Goal: Task Accomplishment & Management: Manage account settings

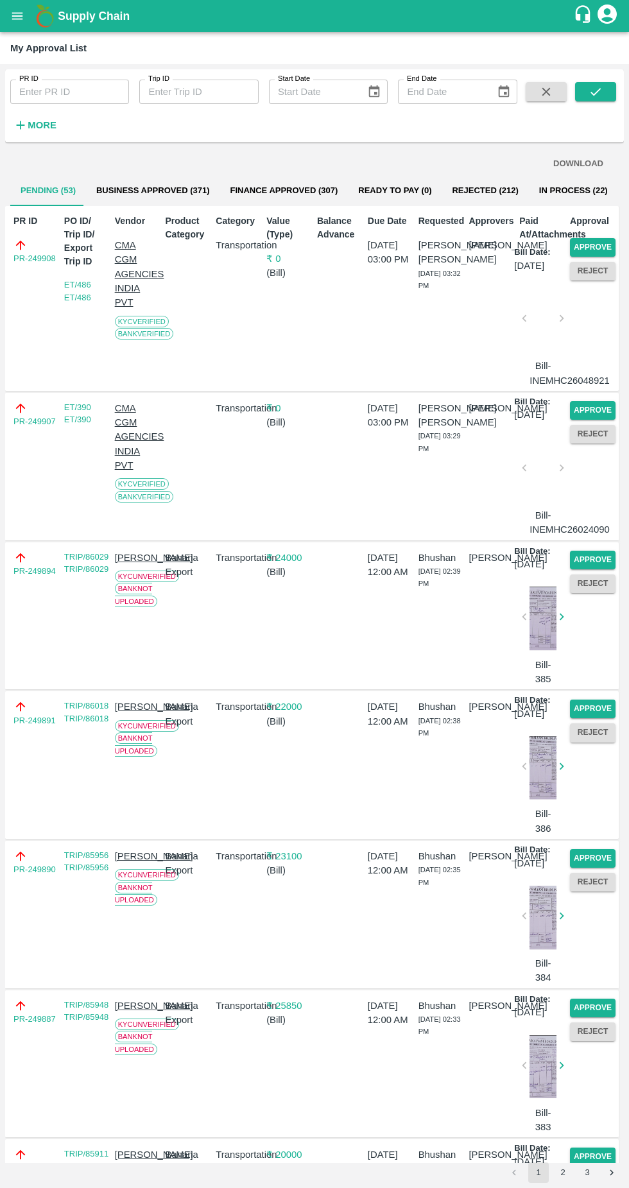
click at [602, 250] on button "Approve" at bounding box center [593, 247] width 46 height 19
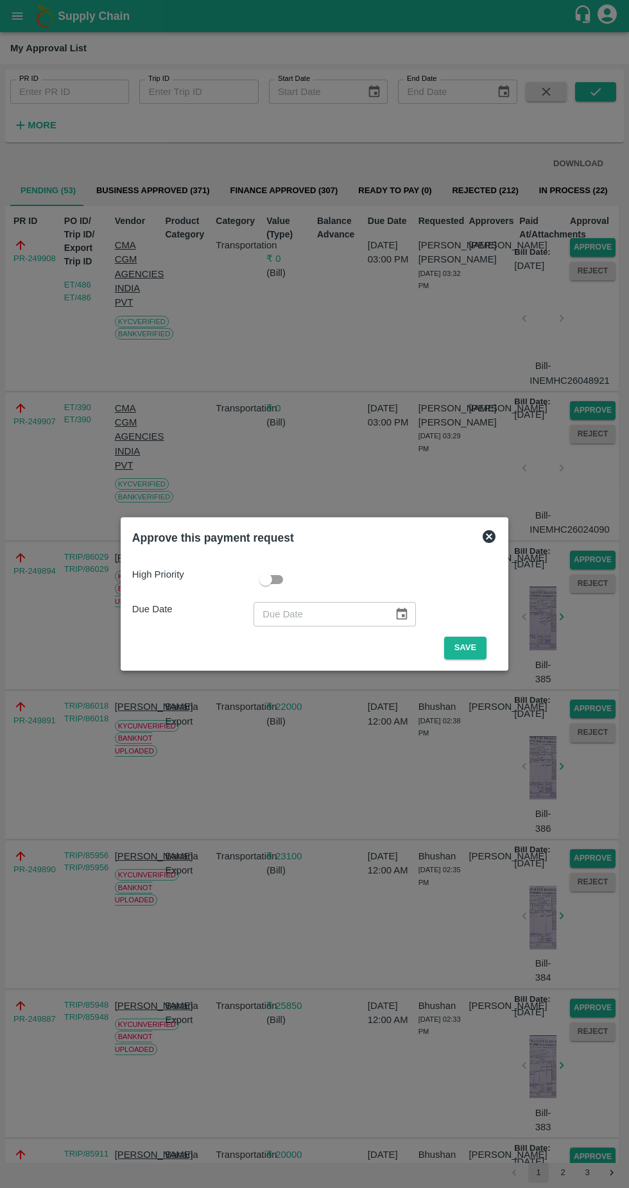
click at [469, 648] on button "Save" at bounding box center [465, 648] width 42 height 22
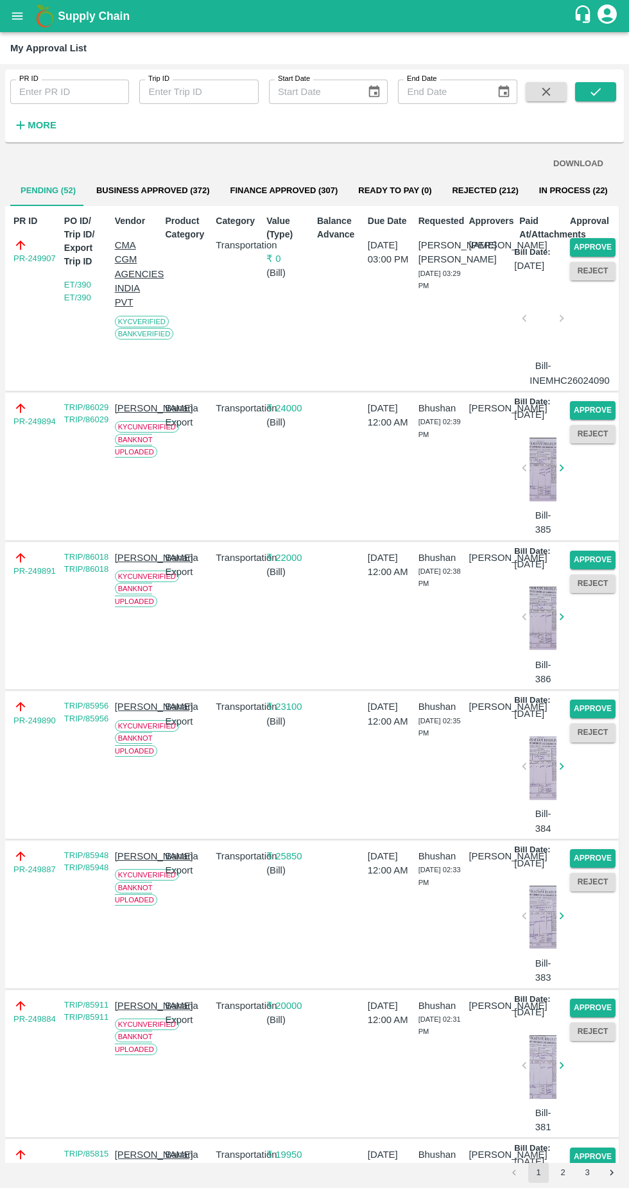
click at [589, 243] on button "Approve" at bounding box center [593, 247] width 46 height 19
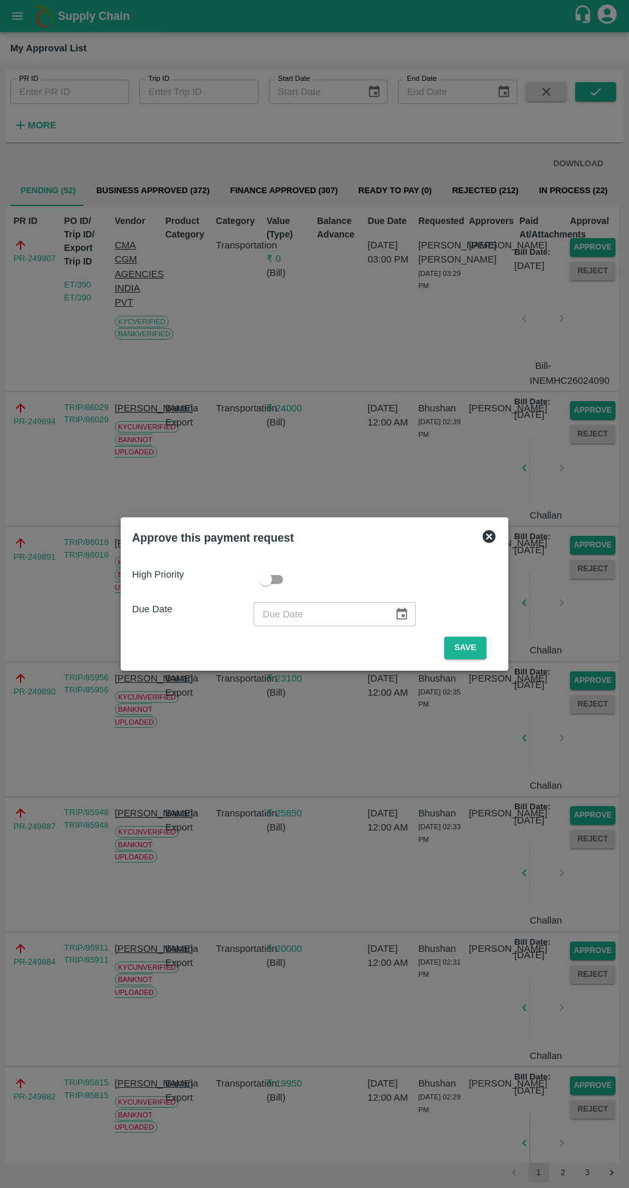
click at [469, 648] on button "Save" at bounding box center [465, 648] width 42 height 22
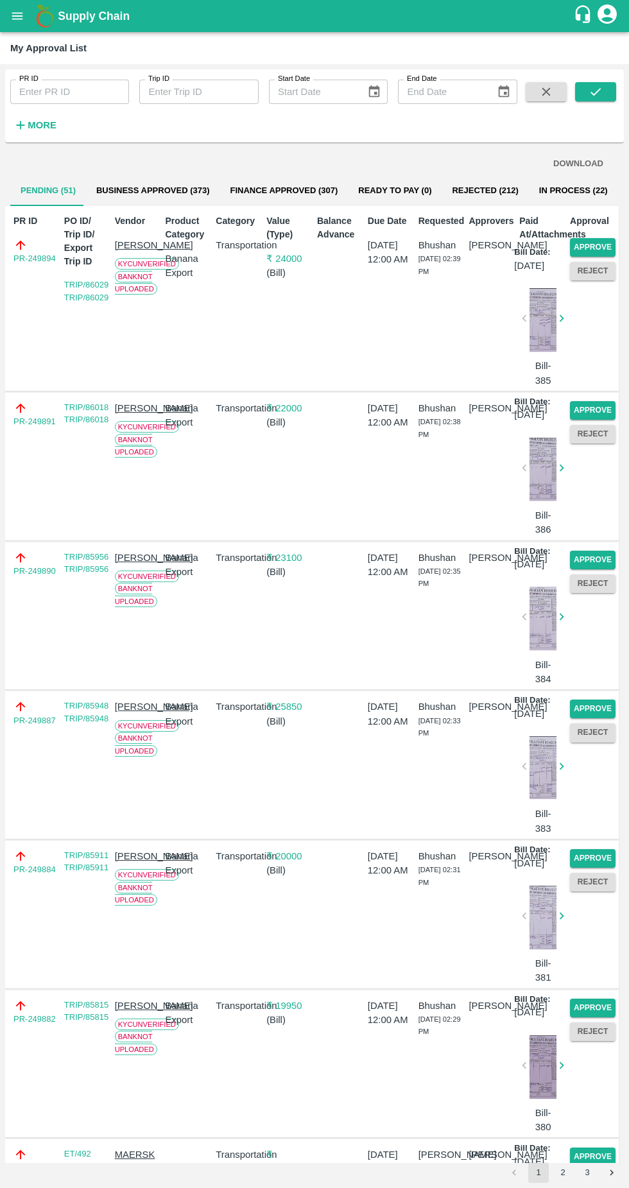
click at [599, 246] on button "Approve" at bounding box center [593, 247] width 46 height 19
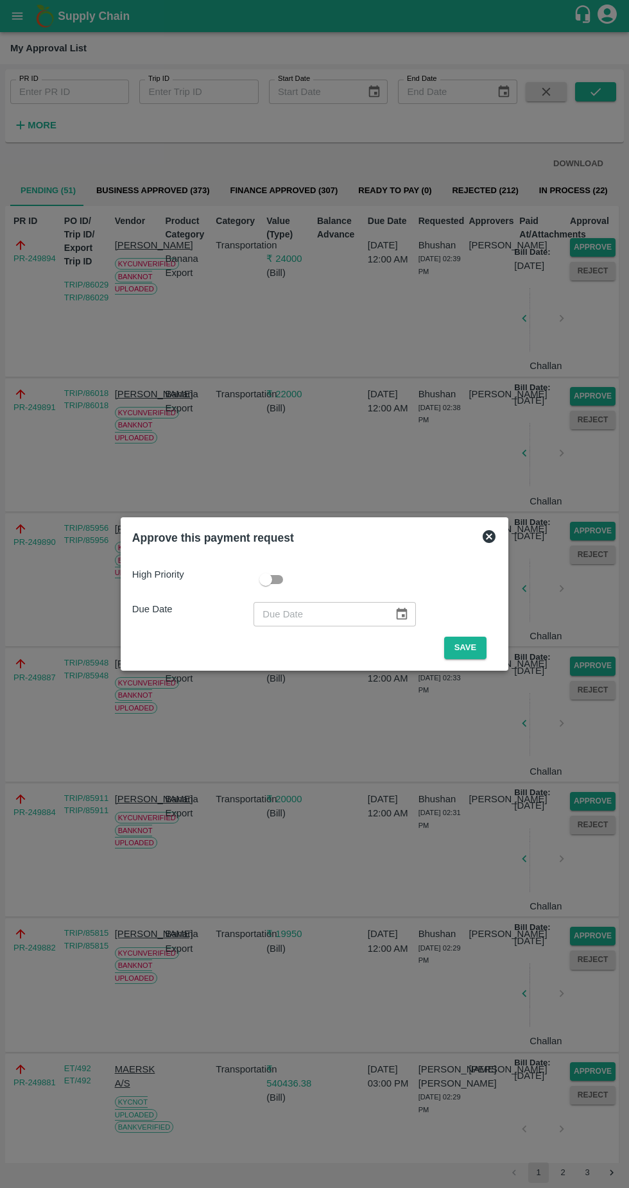
click at [467, 648] on button "Save" at bounding box center [465, 648] width 42 height 22
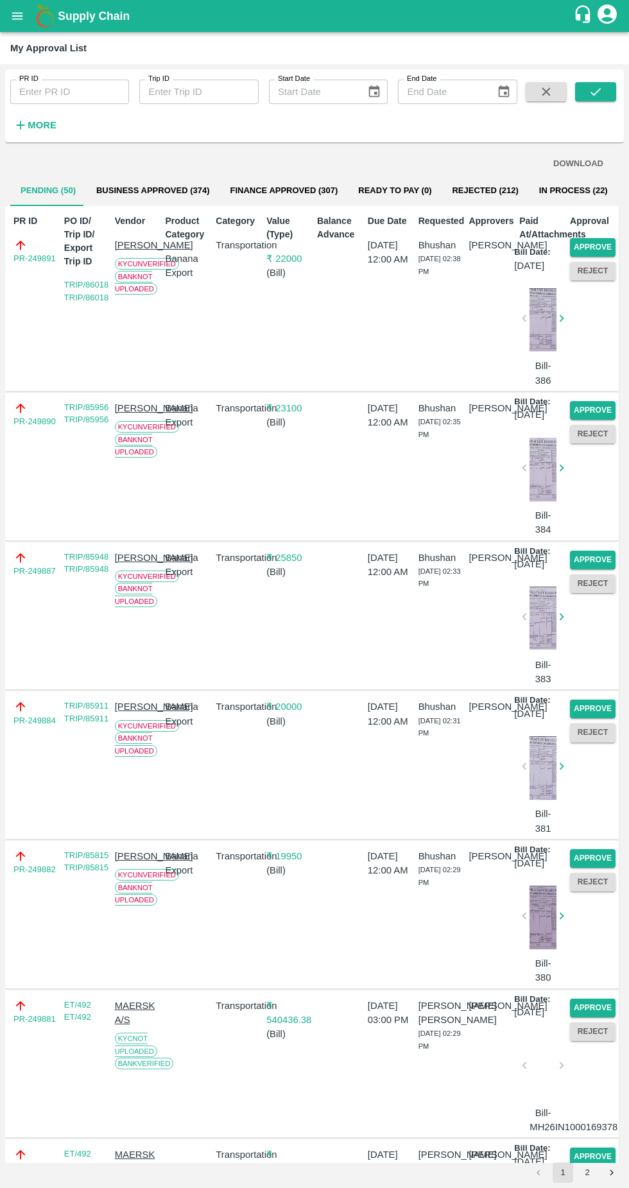
click at [603, 245] on button "Approve" at bounding box center [593, 247] width 46 height 19
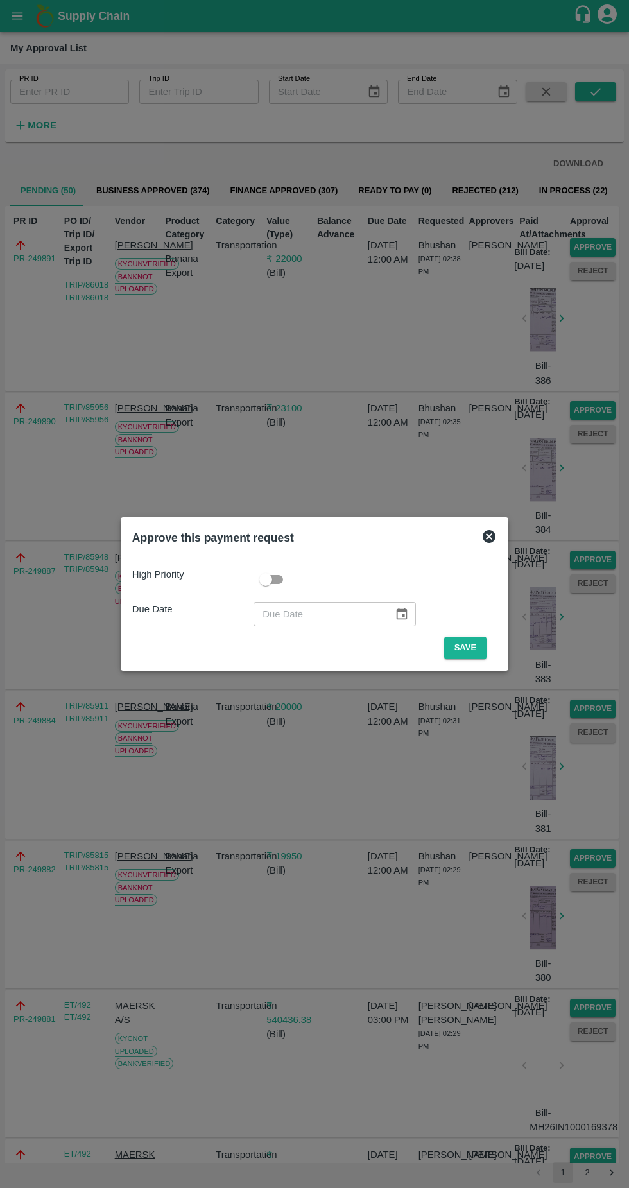
click at [469, 647] on button "Save" at bounding box center [465, 648] width 42 height 22
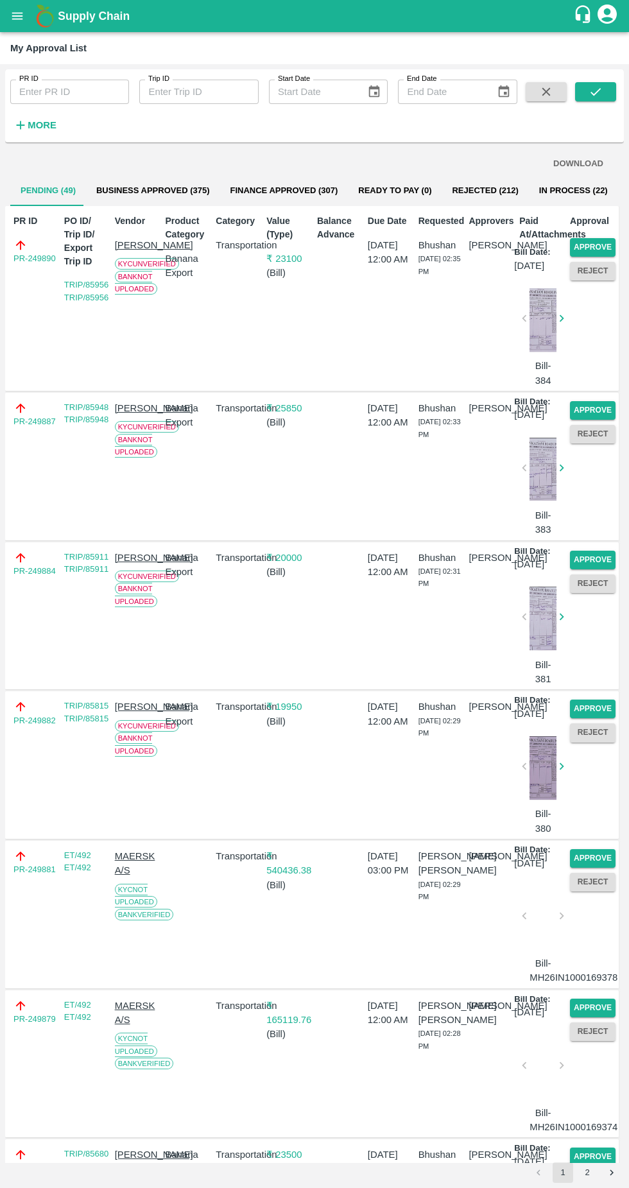
click at [600, 242] on button "Approve" at bounding box center [593, 247] width 46 height 19
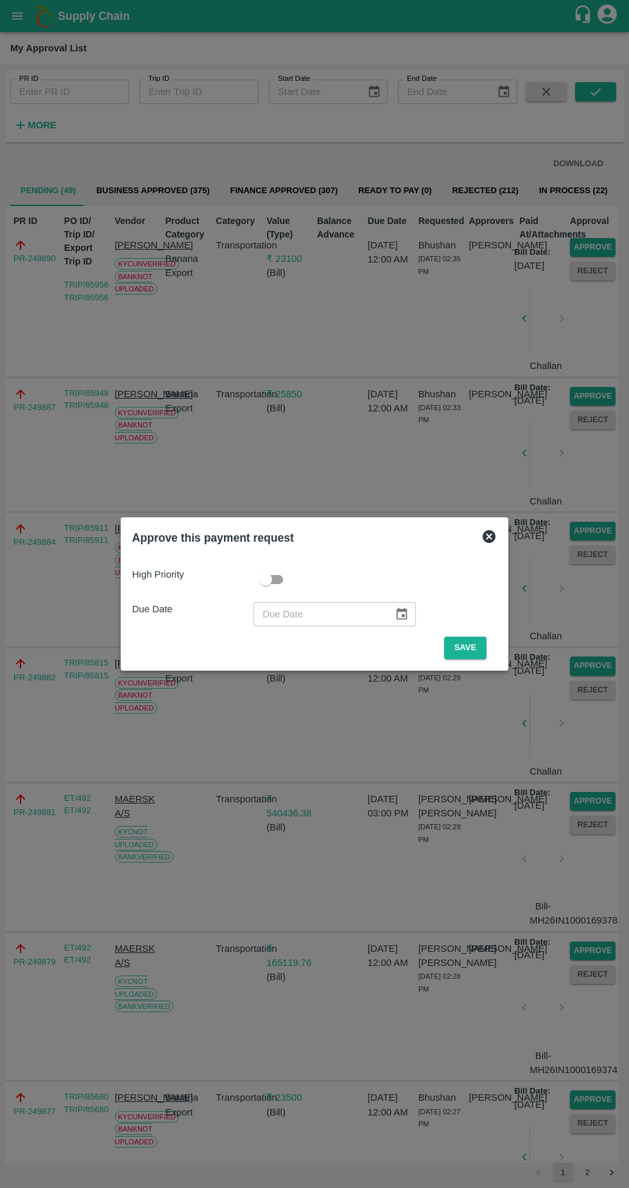
click at [469, 648] on button "Save" at bounding box center [465, 648] width 42 height 22
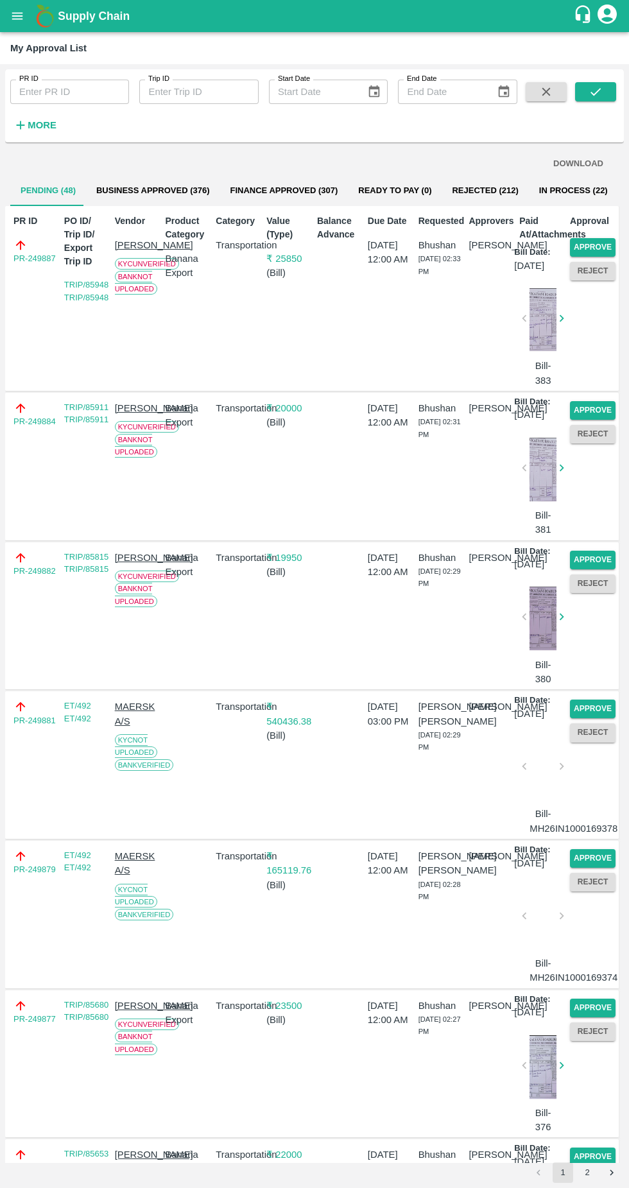
click at [588, 247] on button "Approve" at bounding box center [593, 247] width 46 height 19
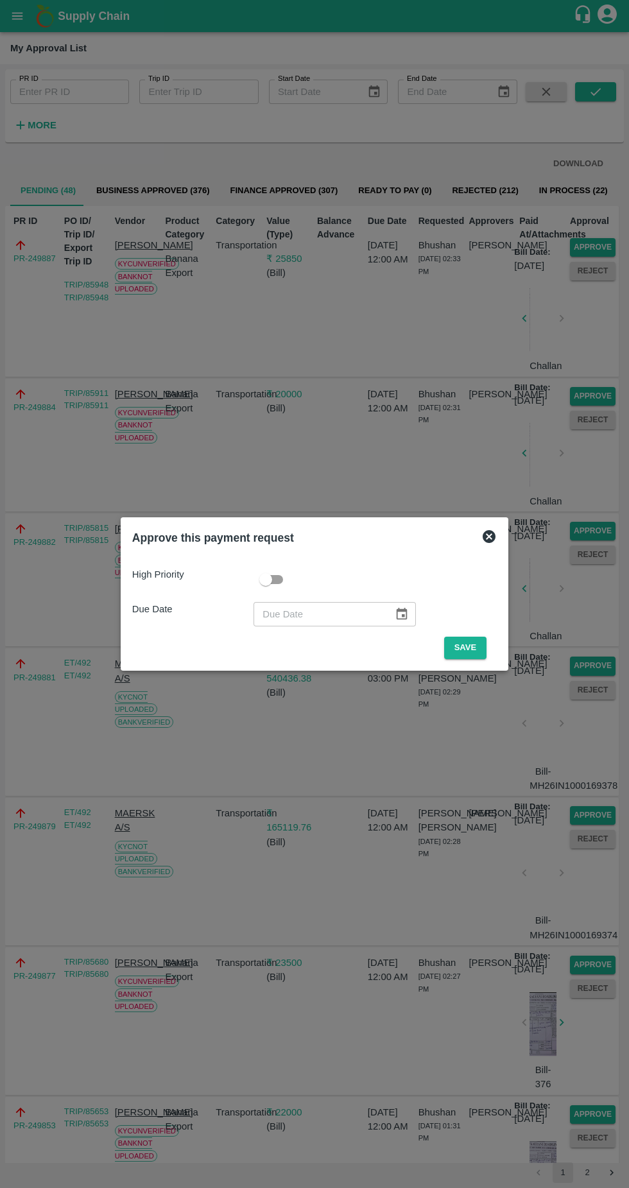
click at [471, 648] on button "Save" at bounding box center [465, 648] width 42 height 22
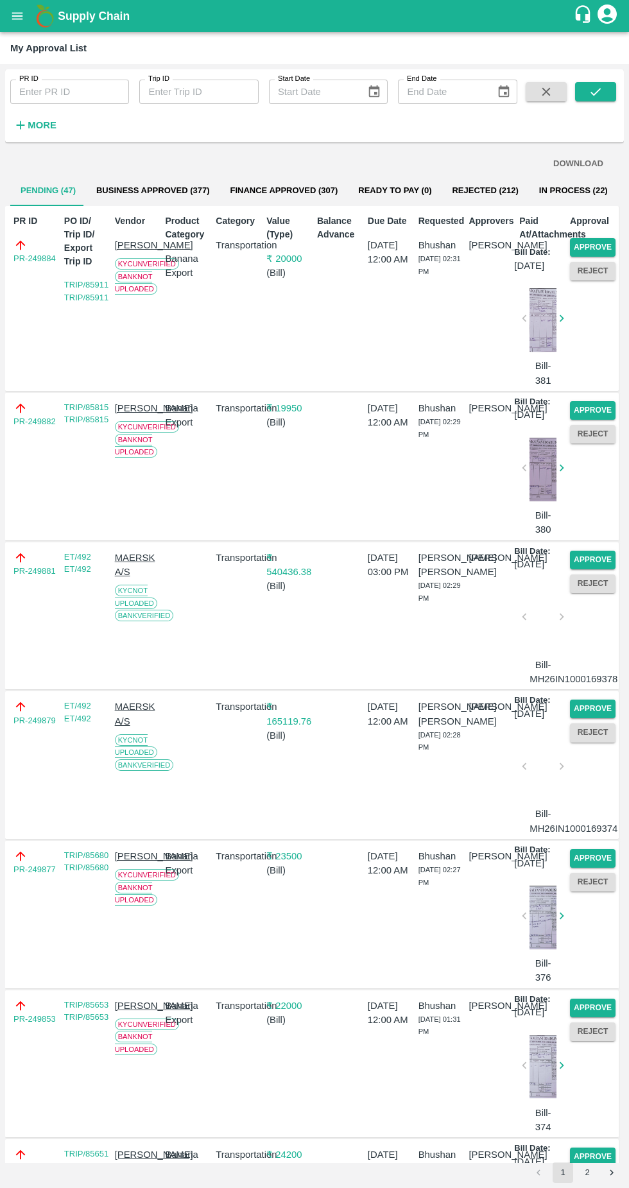
click at [592, 247] on button "Approve" at bounding box center [593, 247] width 46 height 19
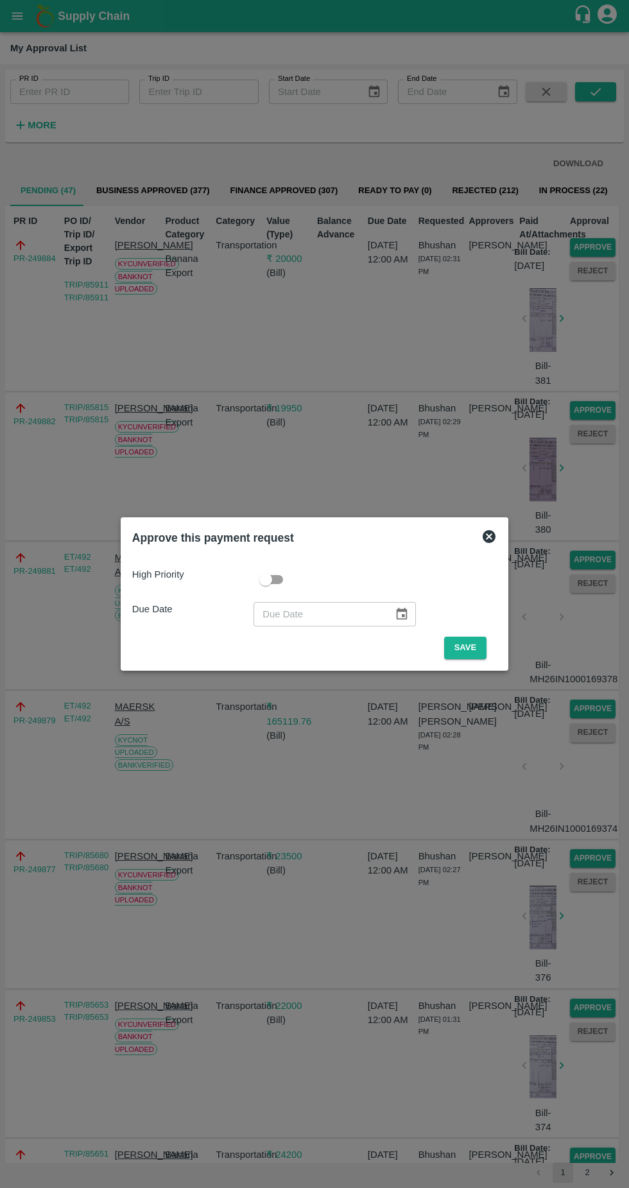
click at [476, 641] on button "Save" at bounding box center [465, 648] width 42 height 22
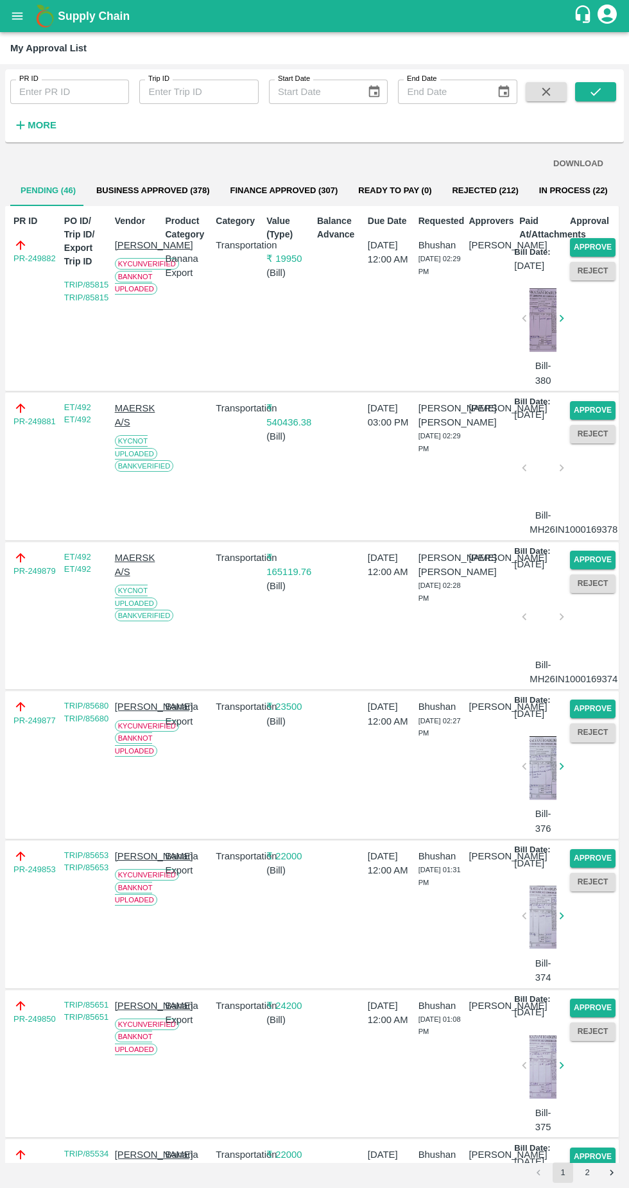
click at [590, 247] on button "Approve" at bounding box center [593, 247] width 46 height 19
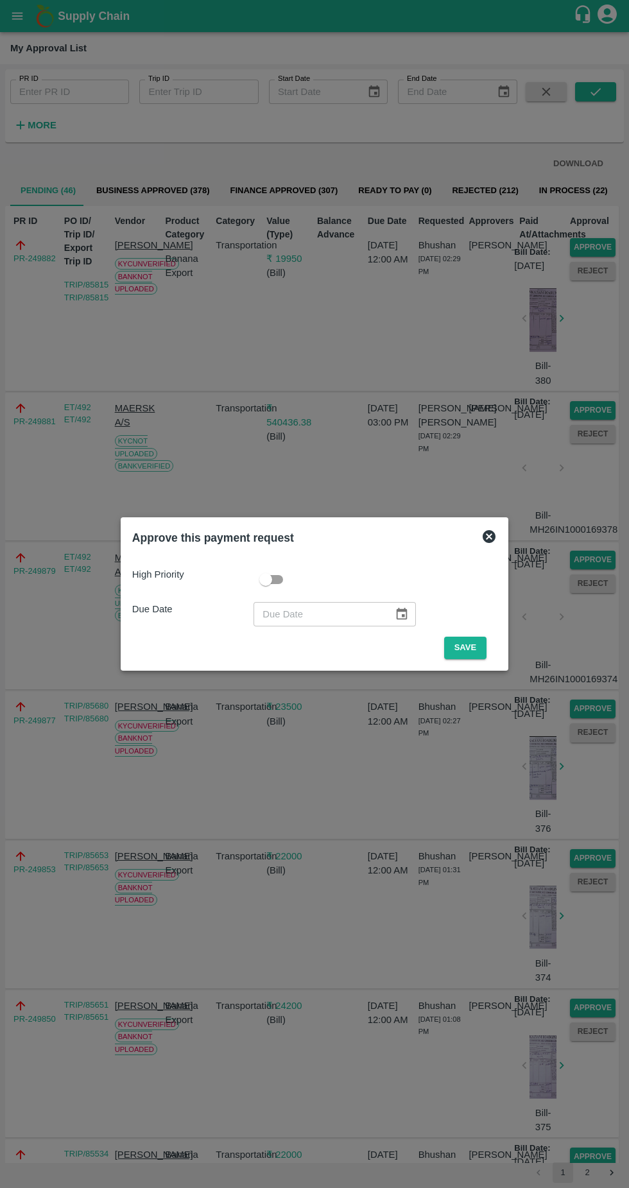
click at [469, 652] on button "Save" at bounding box center [465, 648] width 42 height 22
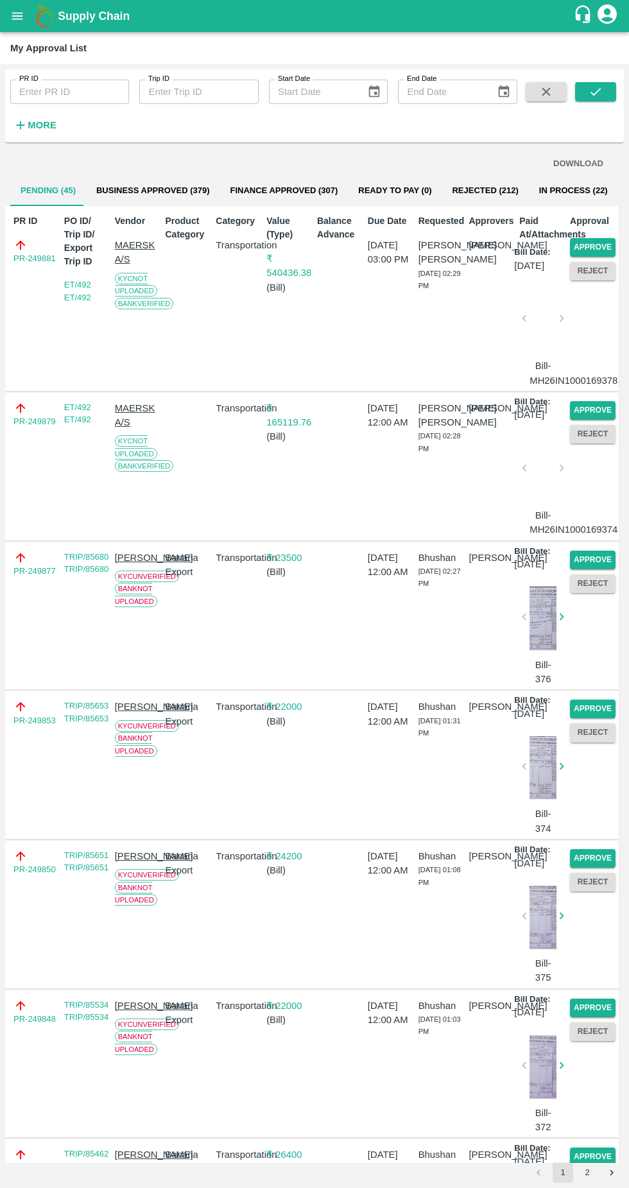
click at [598, 245] on button "Approve" at bounding box center [593, 247] width 46 height 19
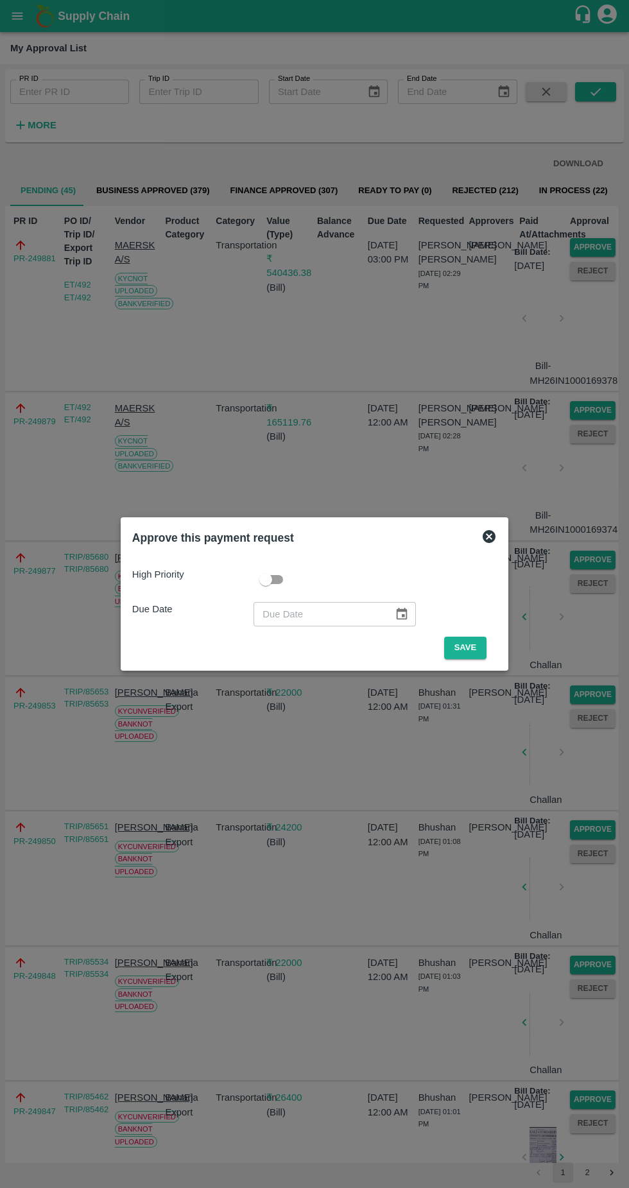
click at [467, 645] on button "Save" at bounding box center [465, 648] width 42 height 22
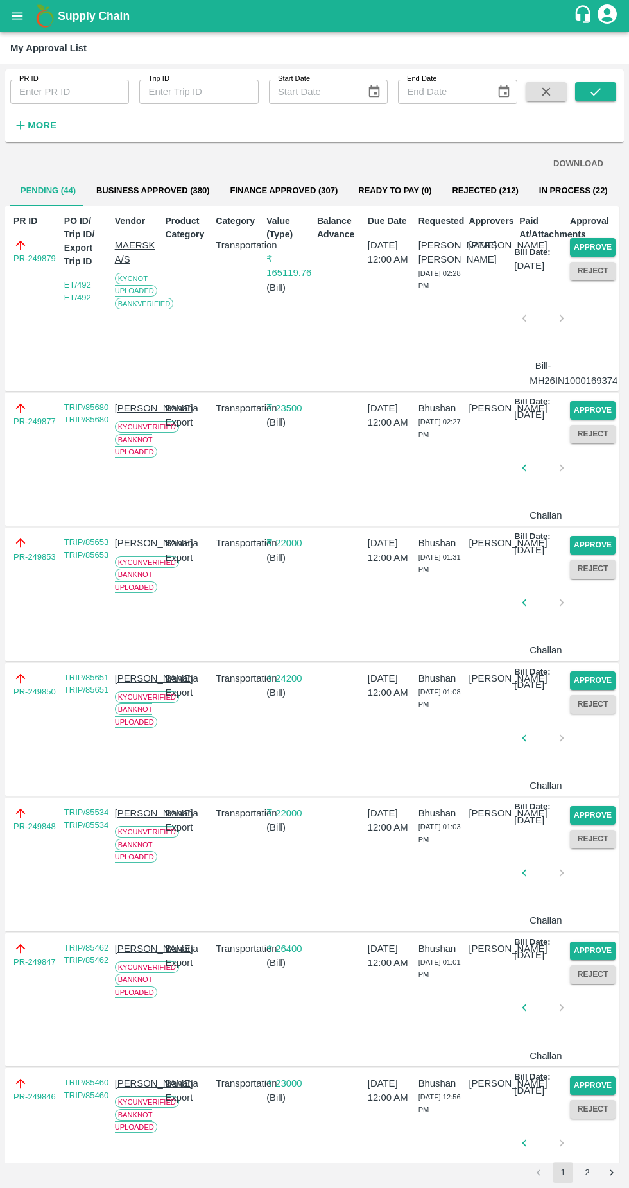
click at [599, 247] on button "Approve" at bounding box center [593, 247] width 46 height 19
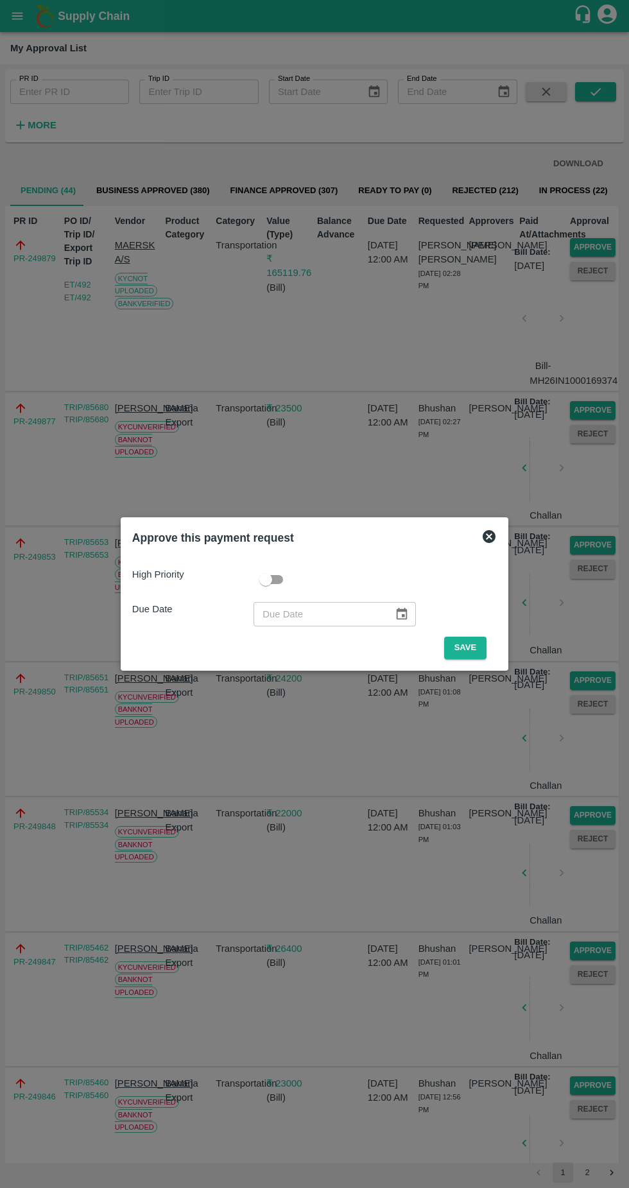
click at [468, 648] on button "Save" at bounding box center [465, 648] width 42 height 22
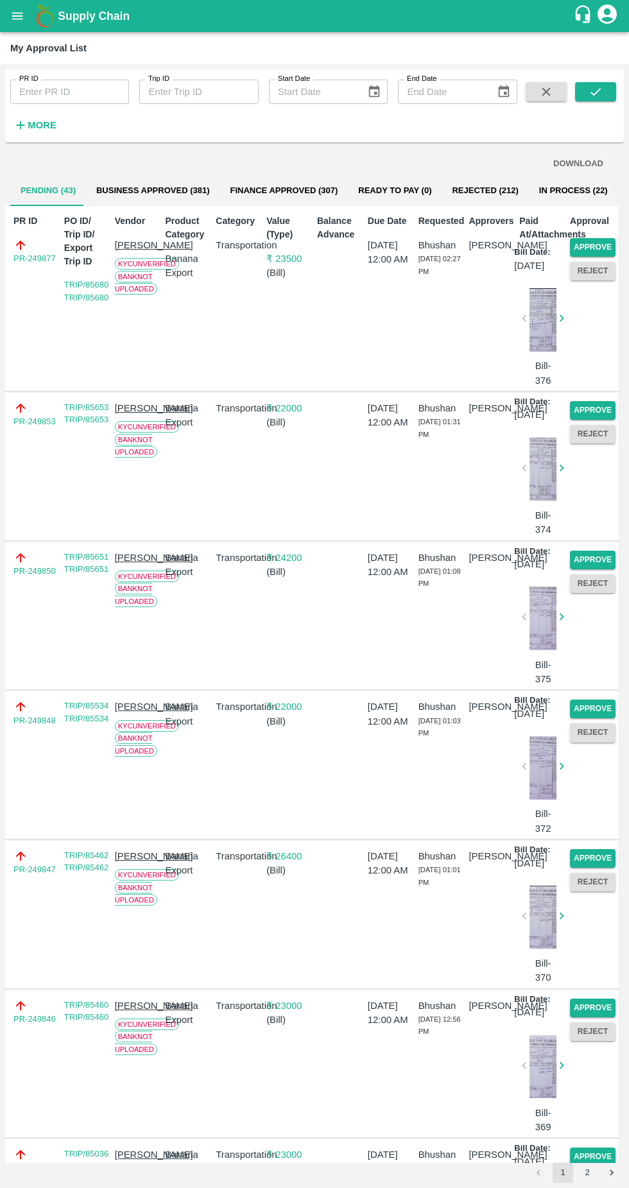
click at [591, 247] on button "Approve" at bounding box center [593, 247] width 46 height 19
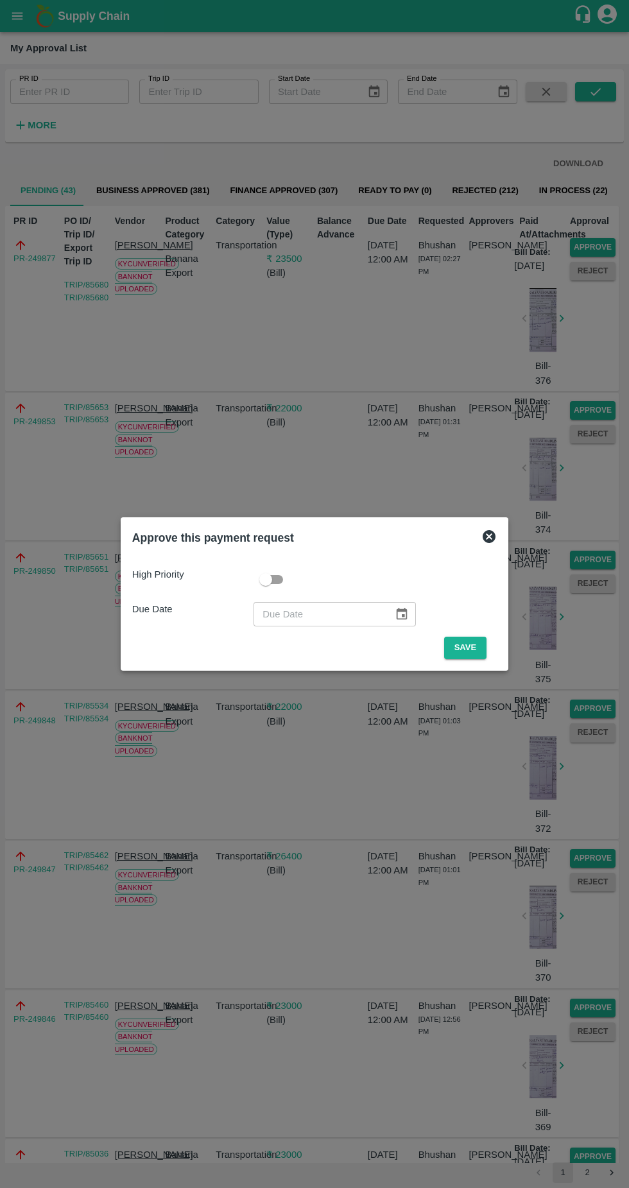
click at [476, 648] on button "Save" at bounding box center [465, 648] width 42 height 22
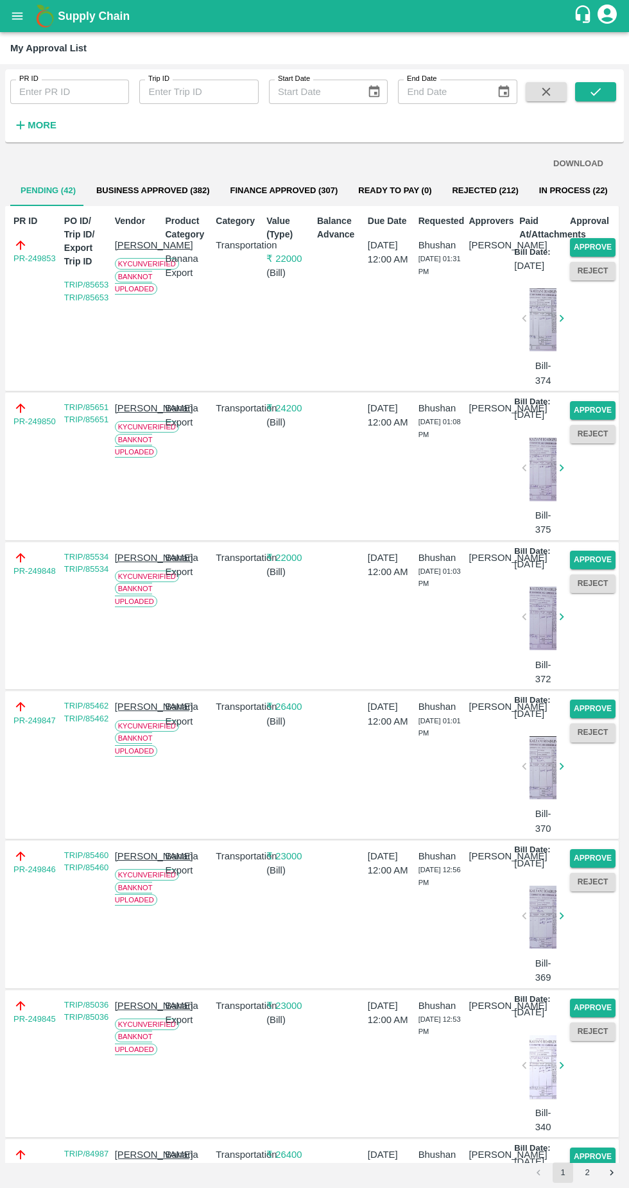
click at [602, 245] on button "Approve" at bounding box center [593, 247] width 46 height 19
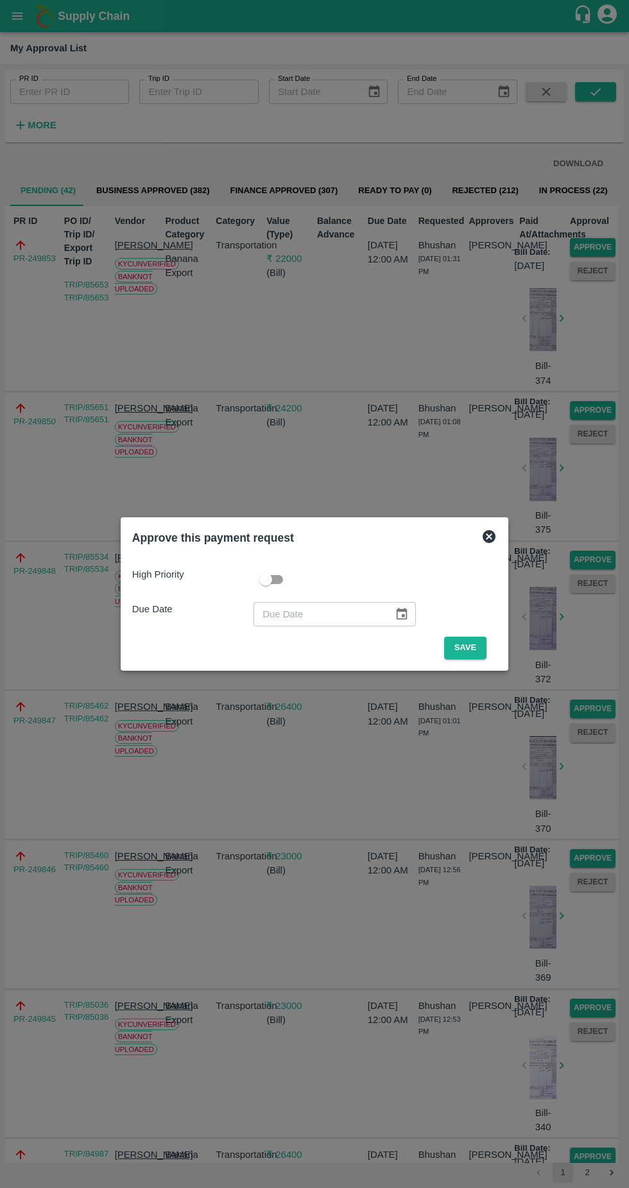
click at [471, 646] on button "Save" at bounding box center [465, 648] width 42 height 22
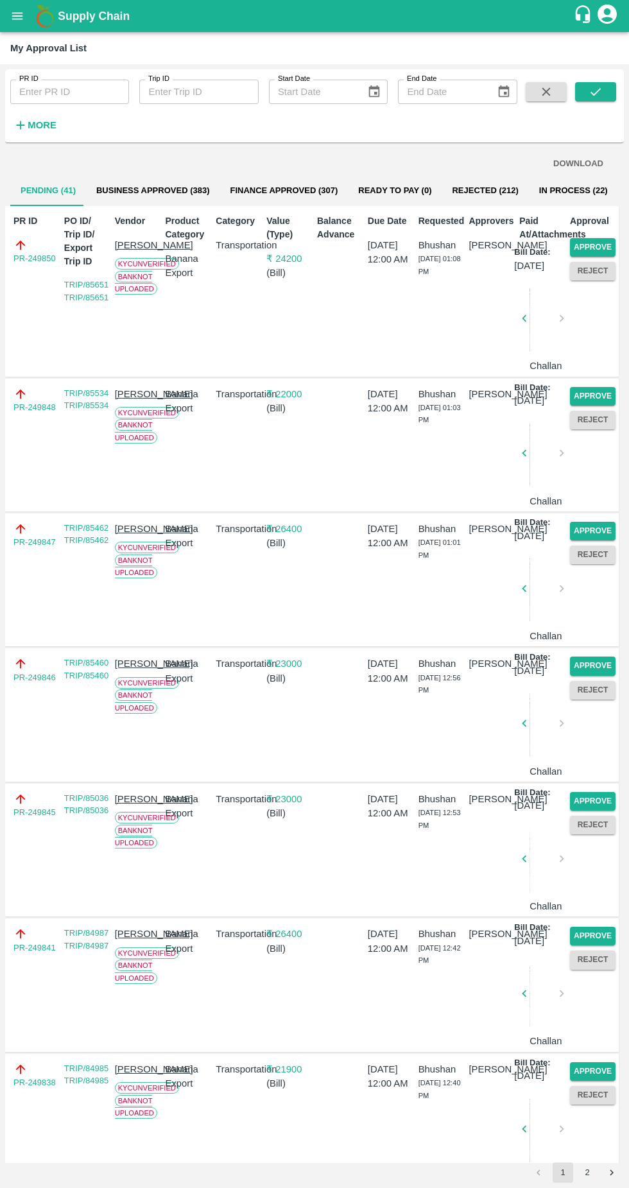
click at [599, 246] on button "Approve" at bounding box center [593, 247] width 46 height 19
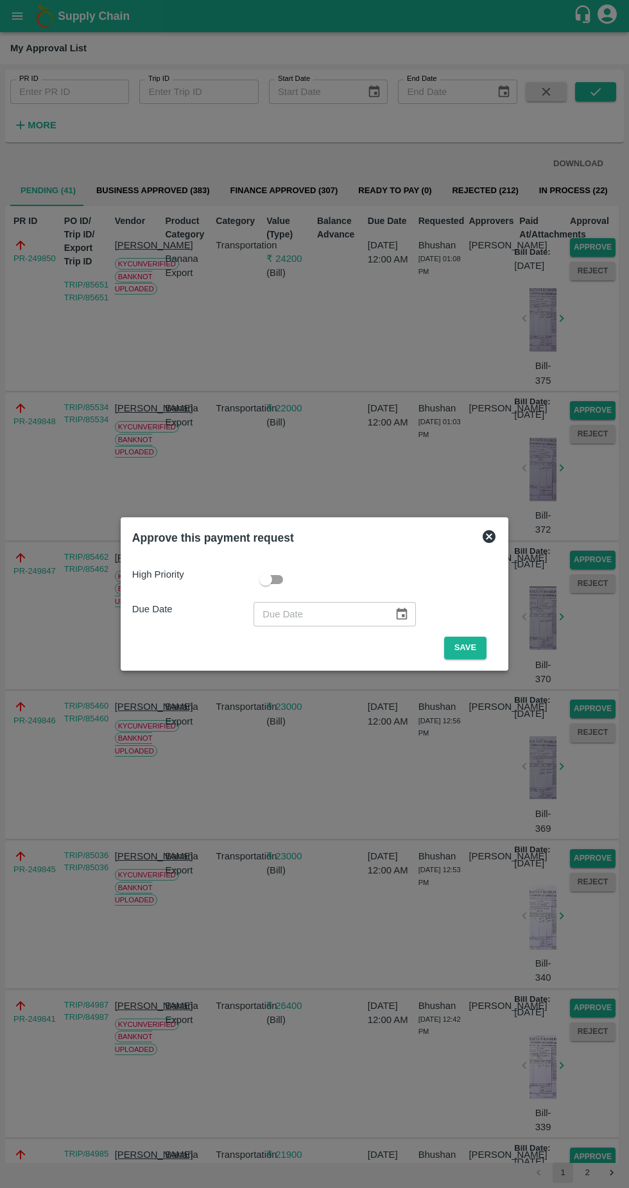
click at [469, 648] on button "Save" at bounding box center [465, 648] width 42 height 22
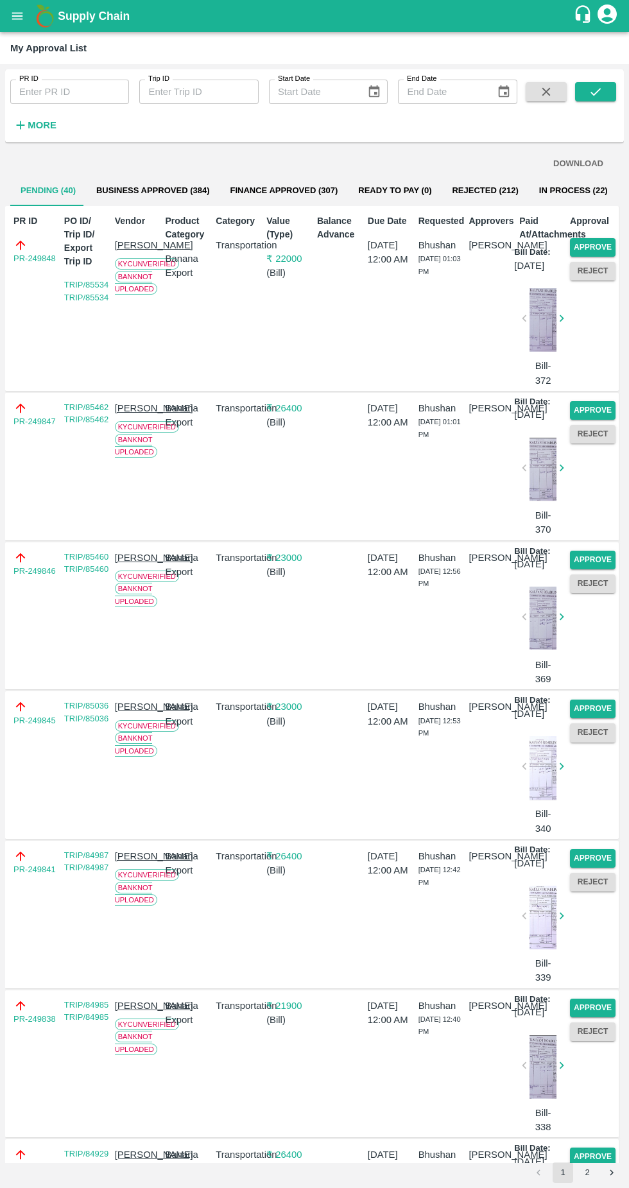
click at [591, 247] on button "Approve" at bounding box center [593, 247] width 46 height 19
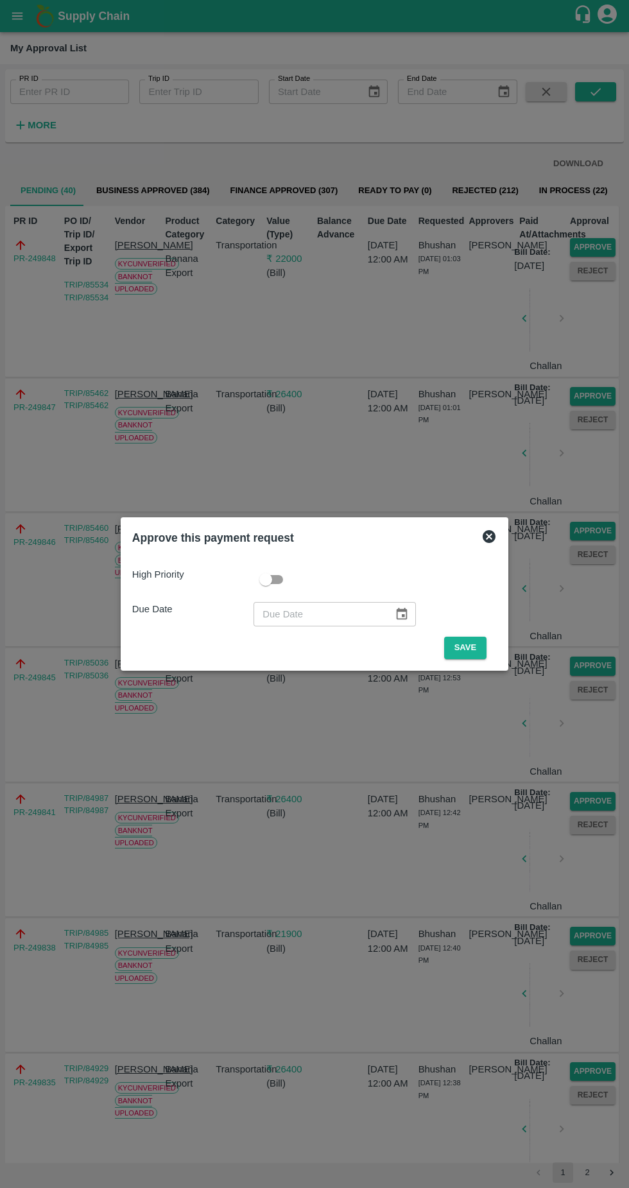
click at [469, 648] on button "Save" at bounding box center [465, 648] width 42 height 22
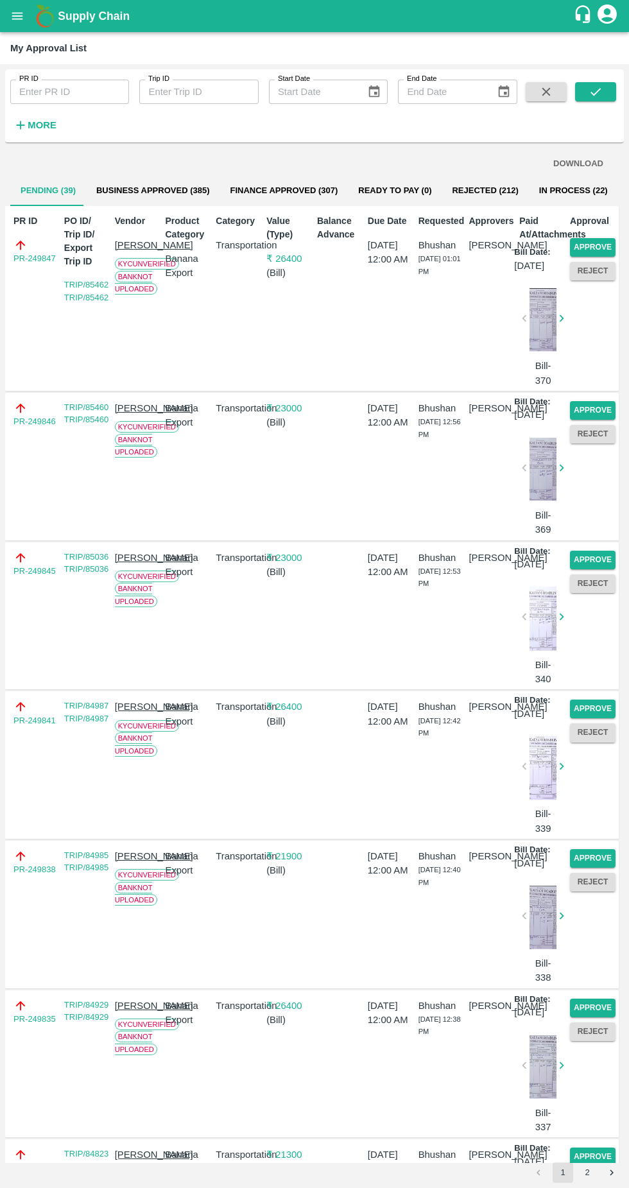
click at [581, 243] on button "Approve" at bounding box center [593, 247] width 46 height 19
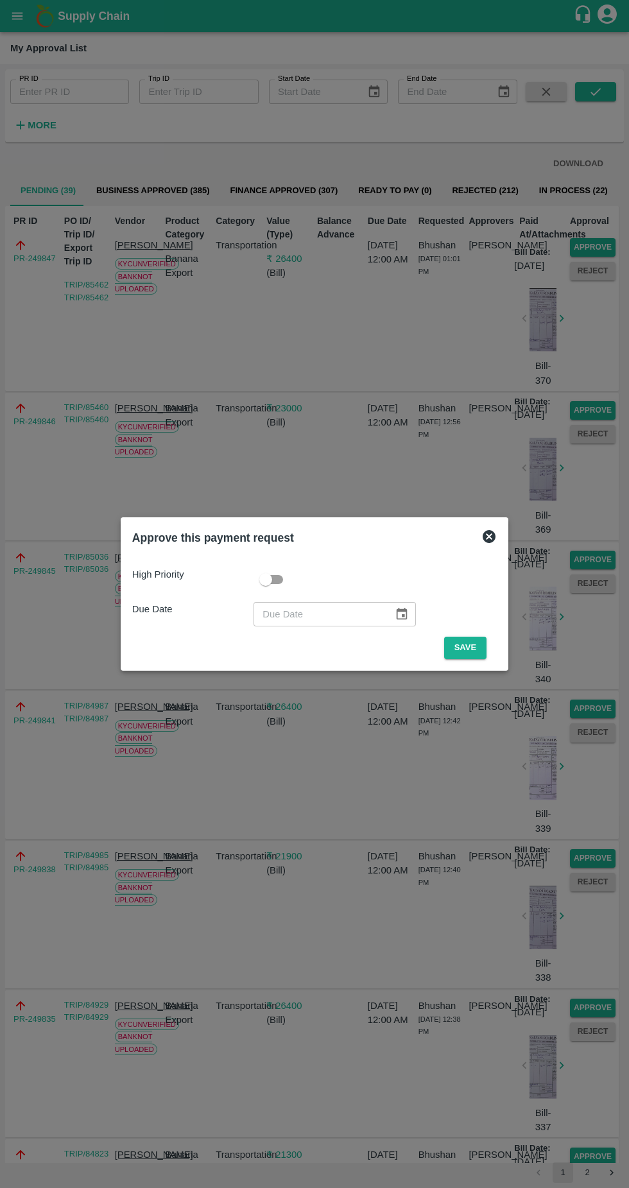
click at [472, 648] on button "Save" at bounding box center [465, 648] width 42 height 22
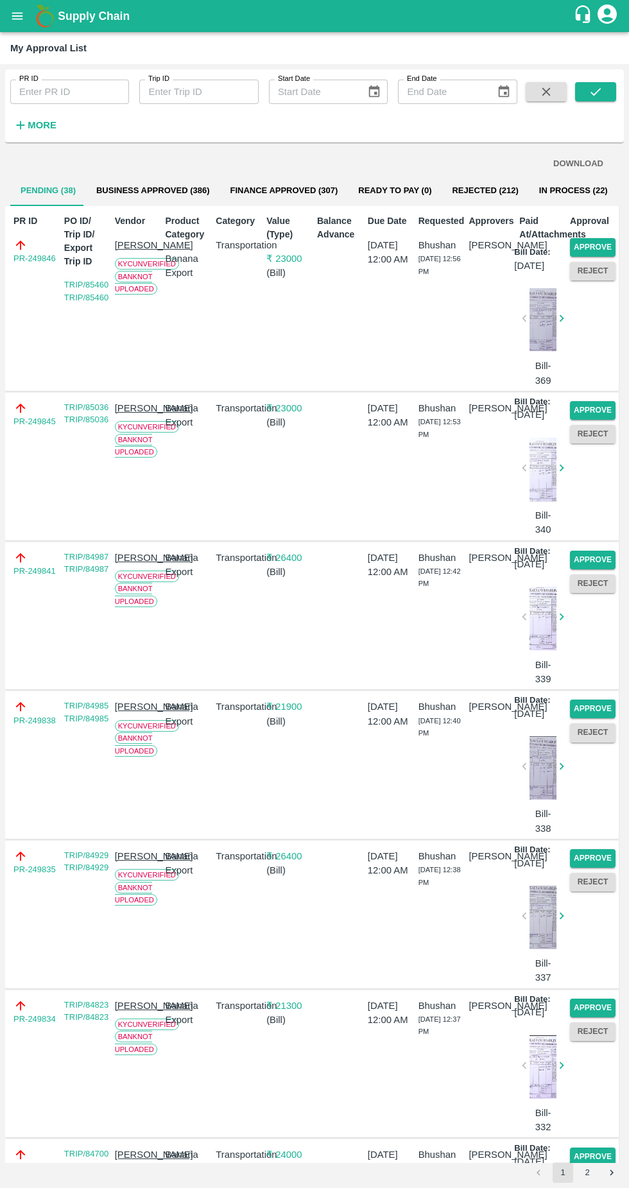
click at [600, 245] on button "Approve" at bounding box center [593, 247] width 46 height 19
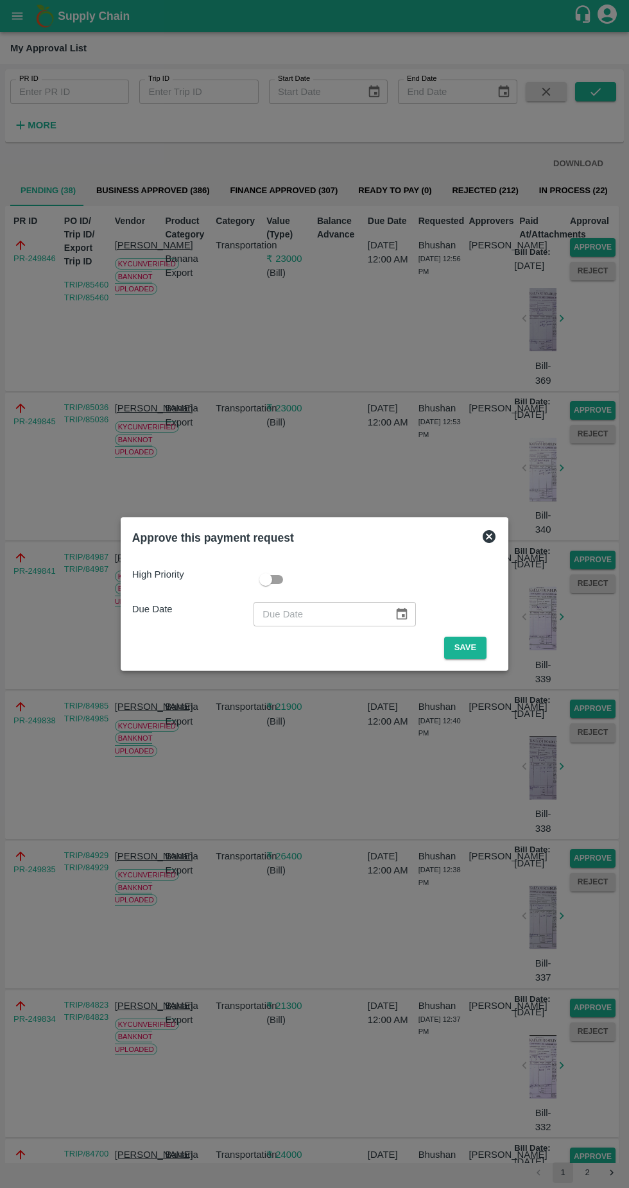
click at [469, 648] on button "Save" at bounding box center [465, 648] width 42 height 22
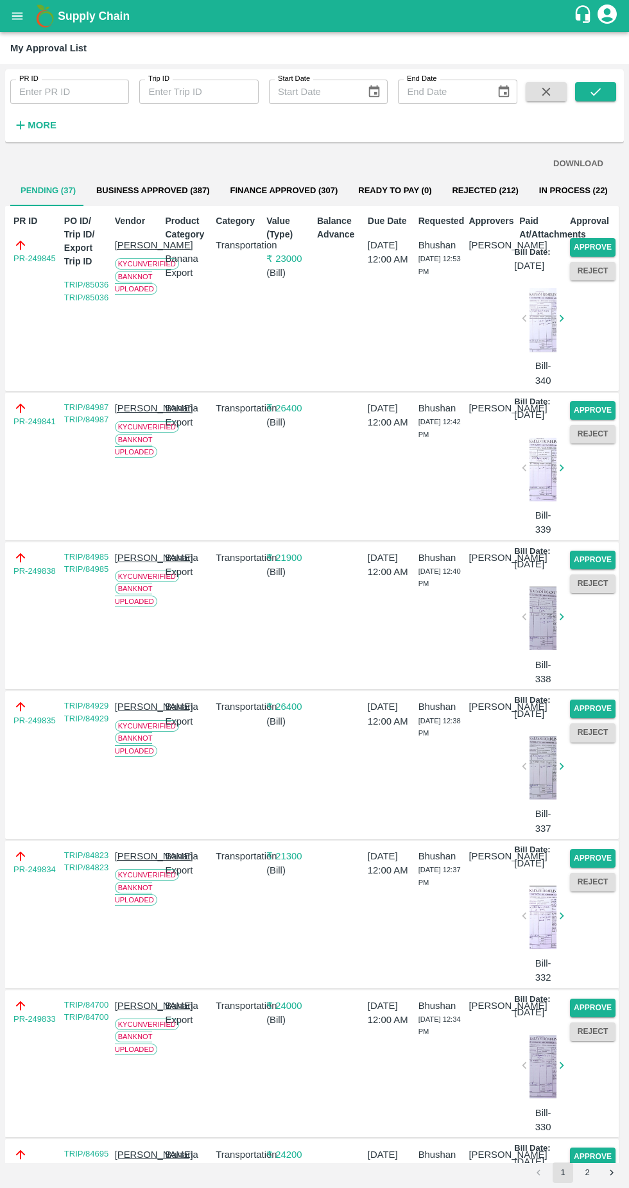
click at [605, 243] on button "Approve" at bounding box center [593, 247] width 46 height 19
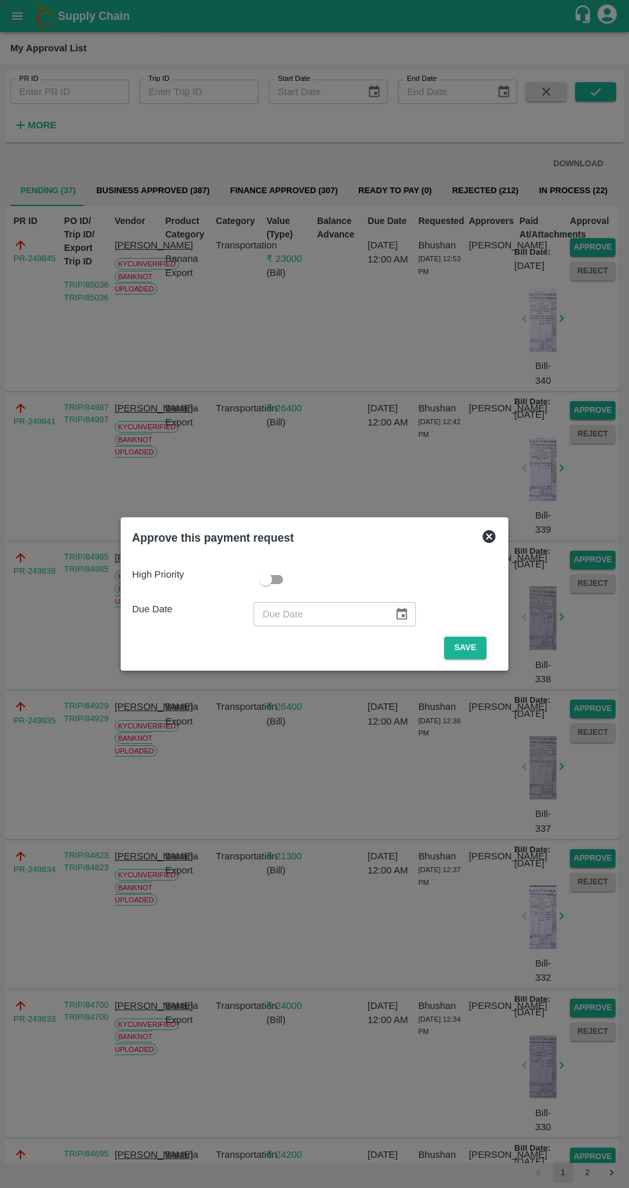
click at [473, 653] on button "Save" at bounding box center [465, 648] width 42 height 22
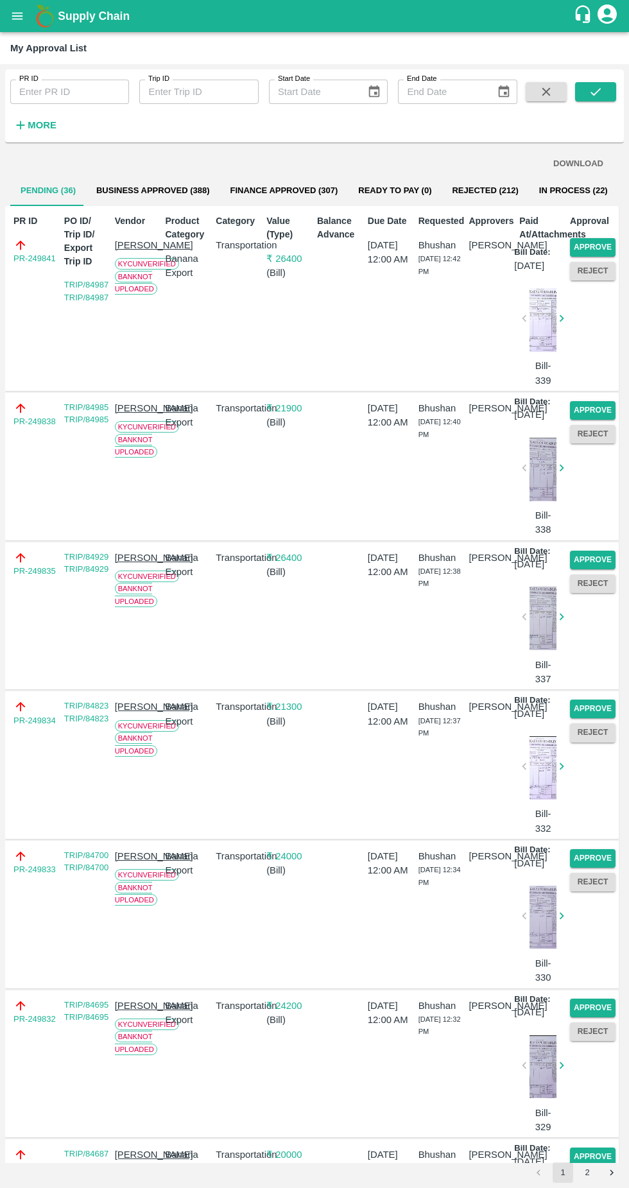
click at [603, 243] on button "Approve" at bounding box center [593, 247] width 46 height 19
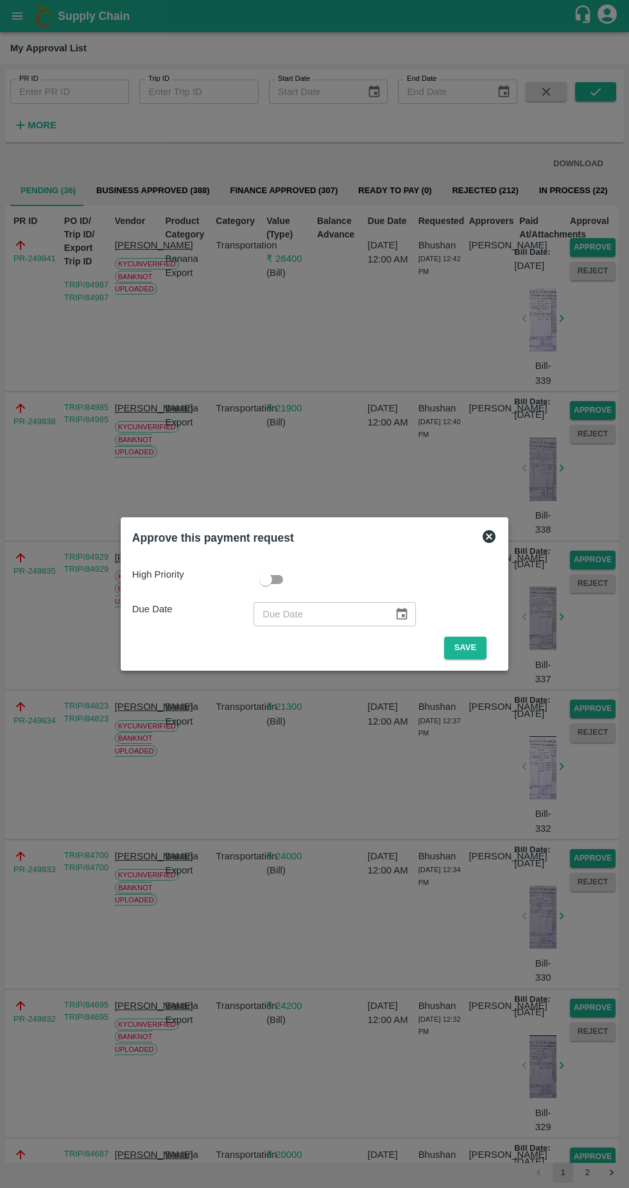
click at [468, 646] on button "Save" at bounding box center [465, 648] width 42 height 22
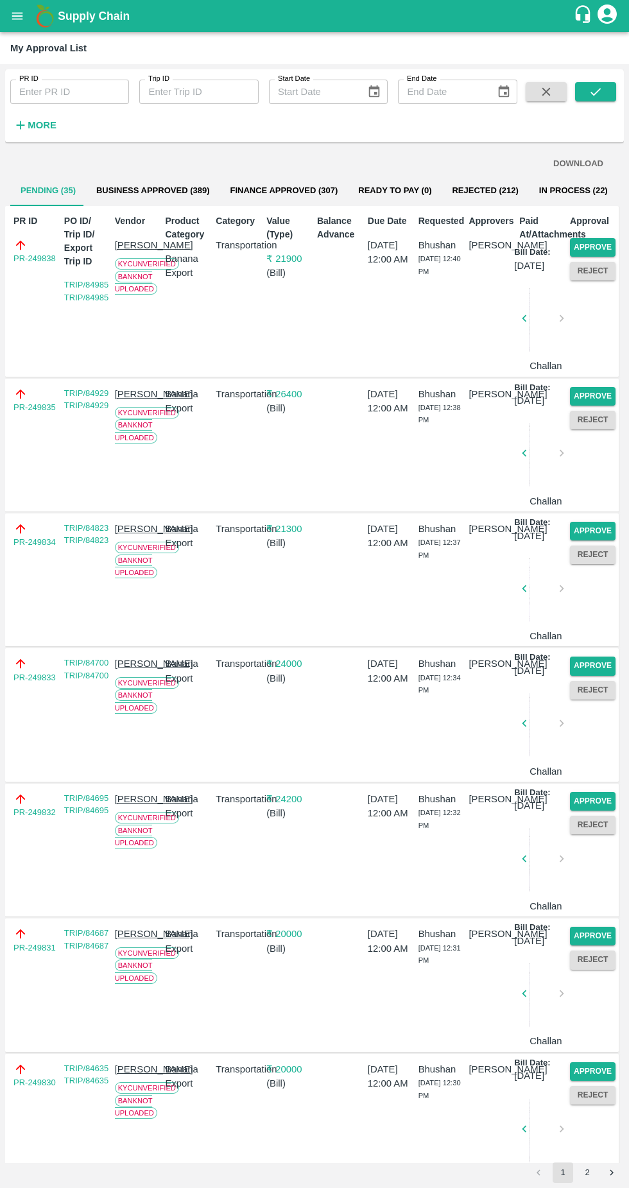
click at [601, 247] on button "Approve" at bounding box center [593, 247] width 46 height 19
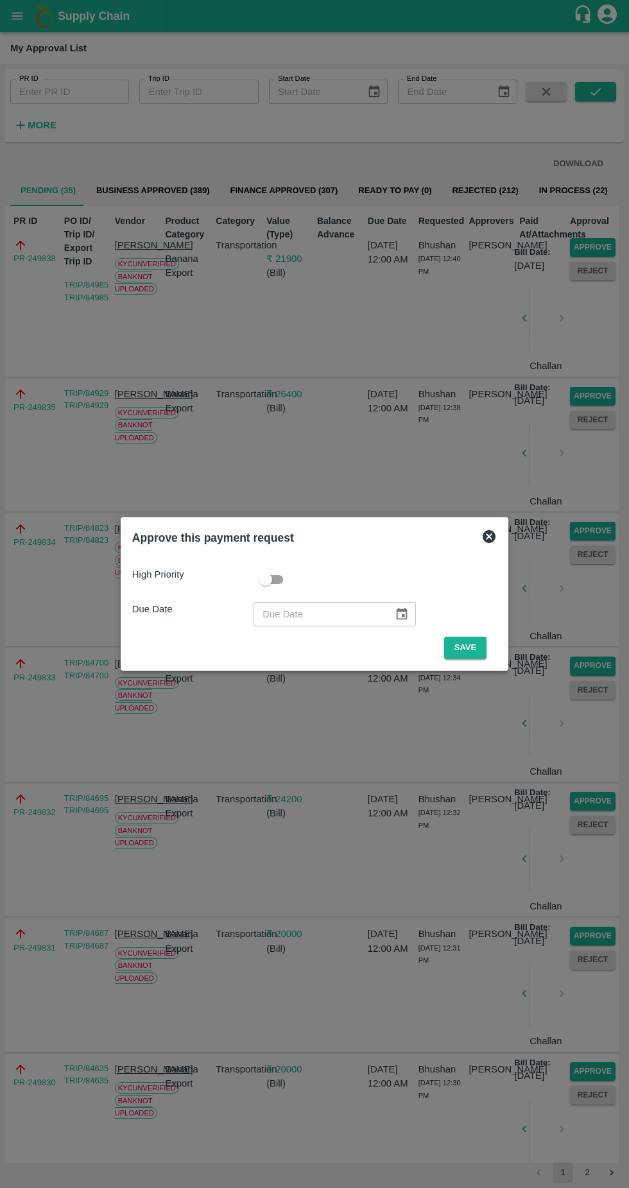
click at [465, 651] on button "Save" at bounding box center [465, 648] width 42 height 22
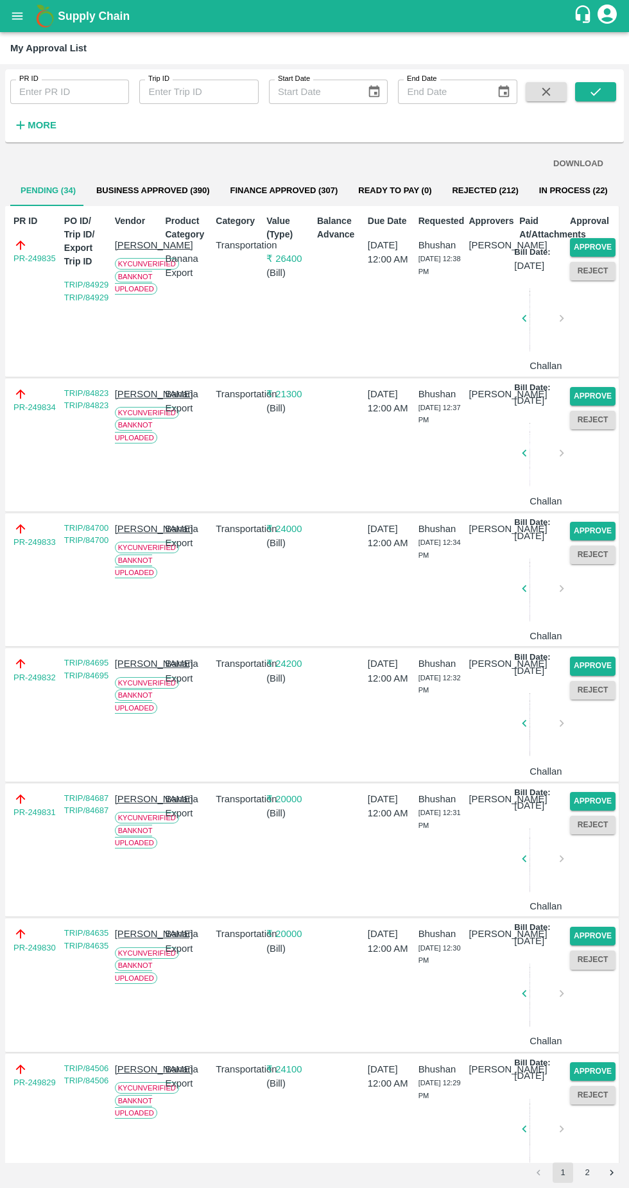
click at [594, 241] on button "Approve" at bounding box center [593, 247] width 46 height 19
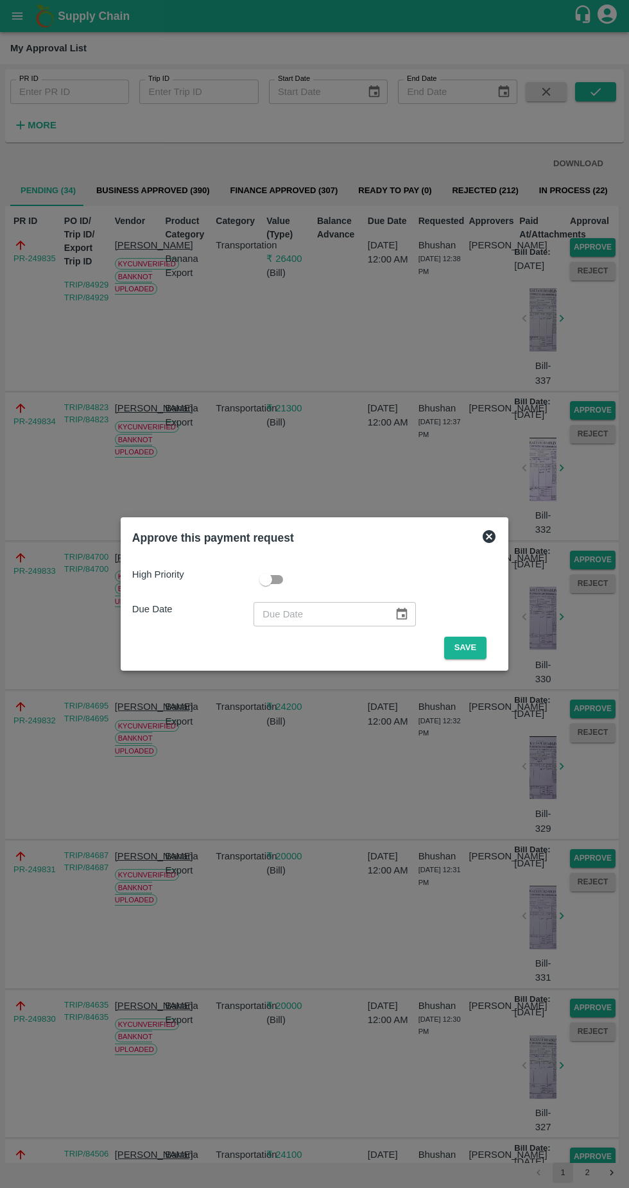
click at [469, 648] on button "Save" at bounding box center [465, 648] width 42 height 22
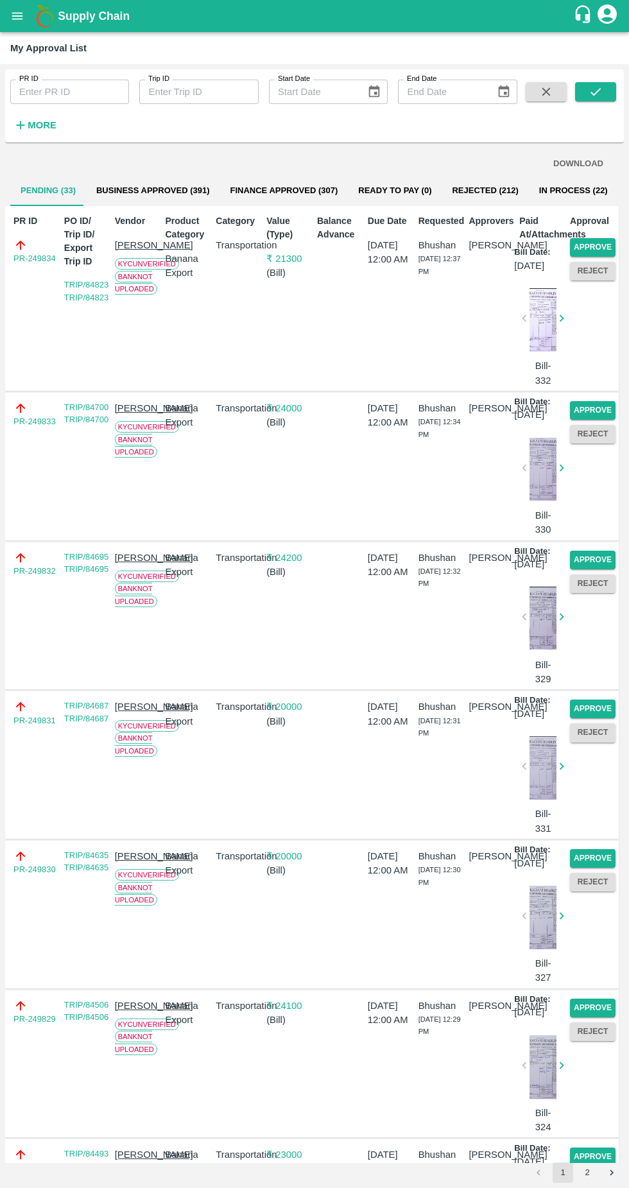
click at [594, 239] on button "Approve" at bounding box center [593, 247] width 46 height 19
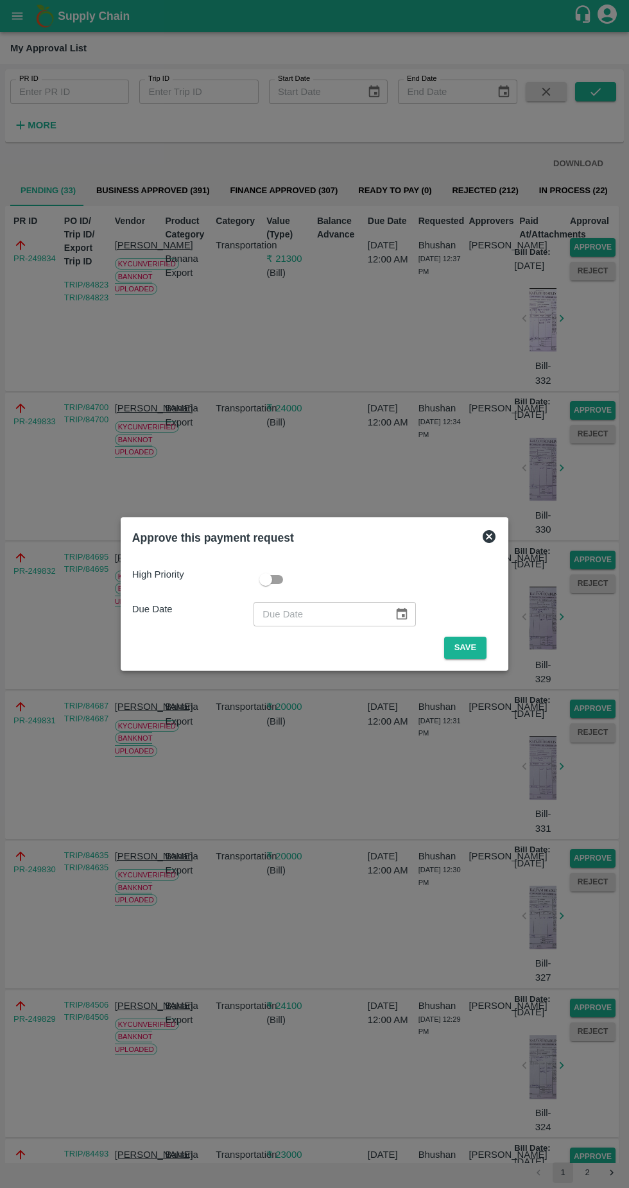
click at [465, 641] on button "Save" at bounding box center [465, 648] width 42 height 22
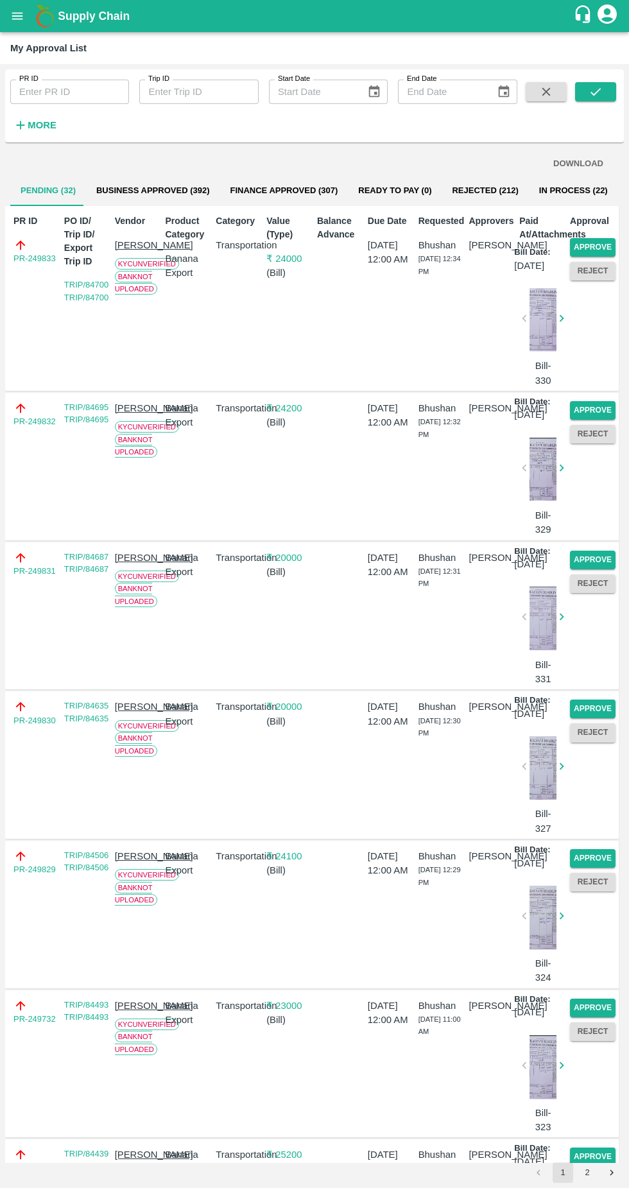
click at [597, 247] on button "Approve" at bounding box center [593, 247] width 46 height 19
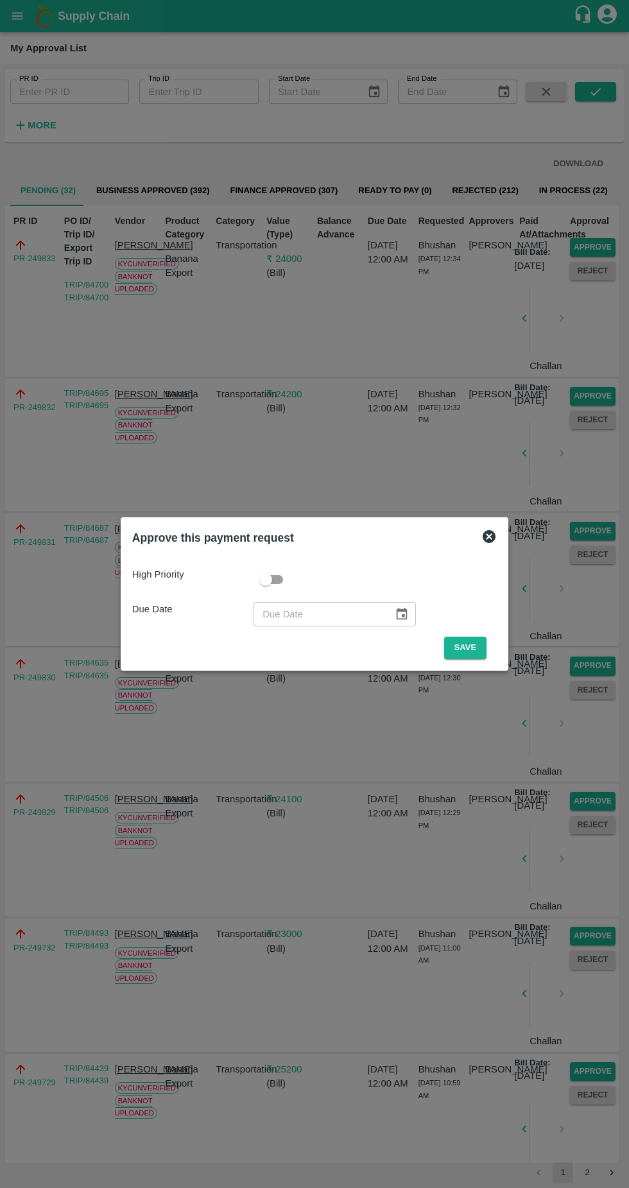
click at [474, 654] on button "Save" at bounding box center [465, 648] width 42 height 22
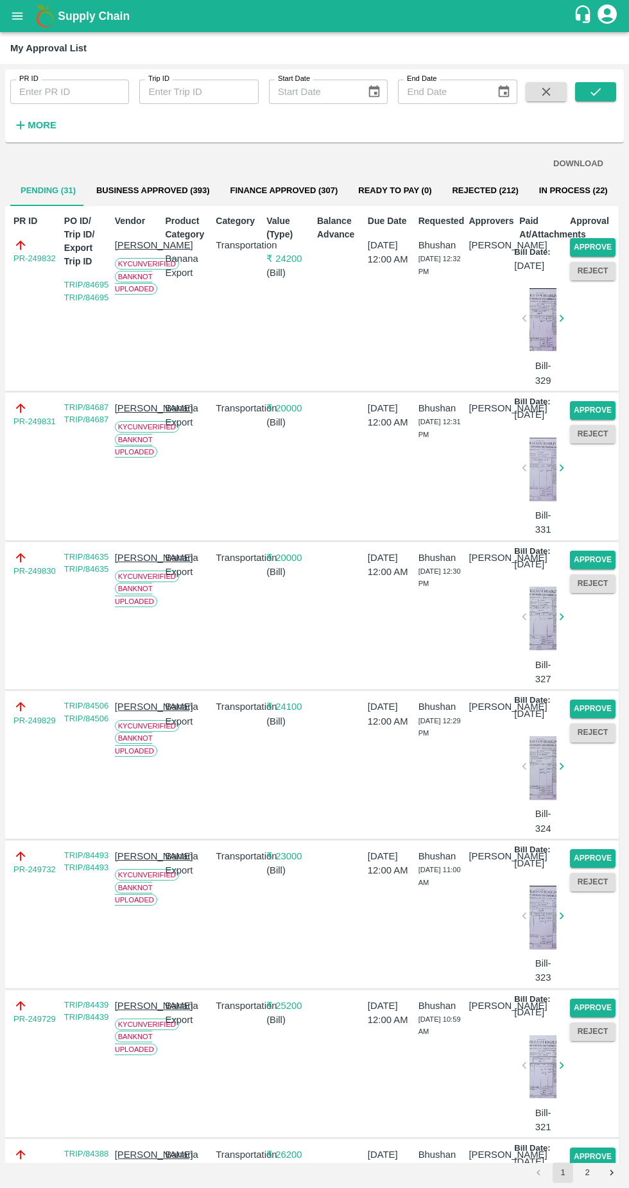
click at [597, 245] on button "Approve" at bounding box center [593, 247] width 46 height 19
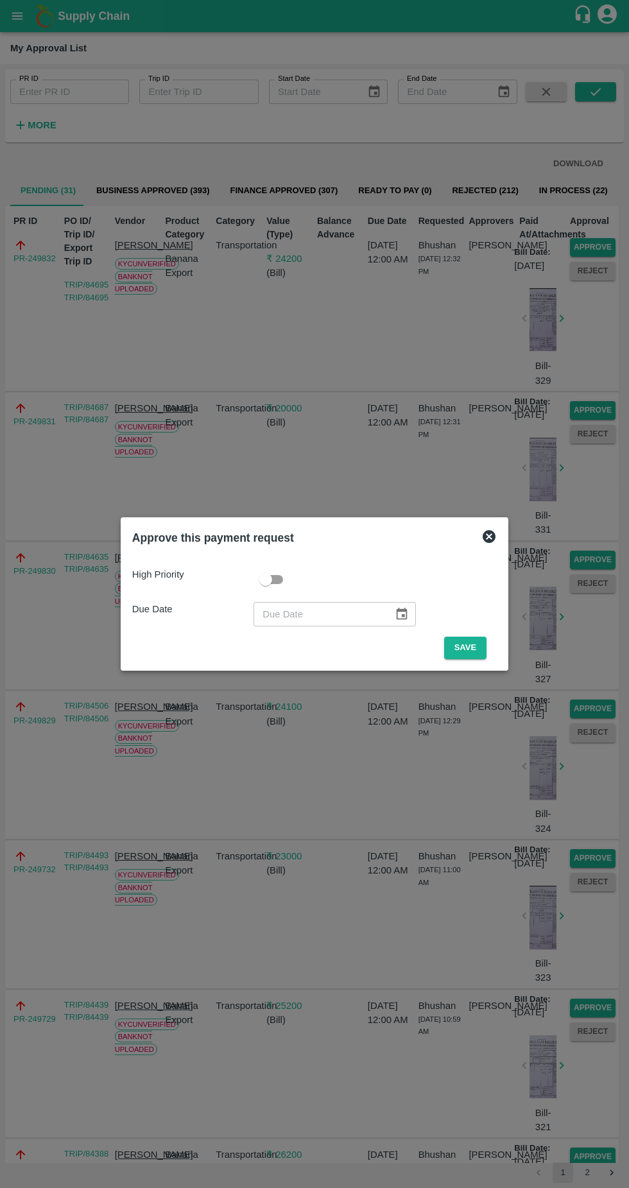
click at [469, 648] on button "Save" at bounding box center [465, 648] width 42 height 22
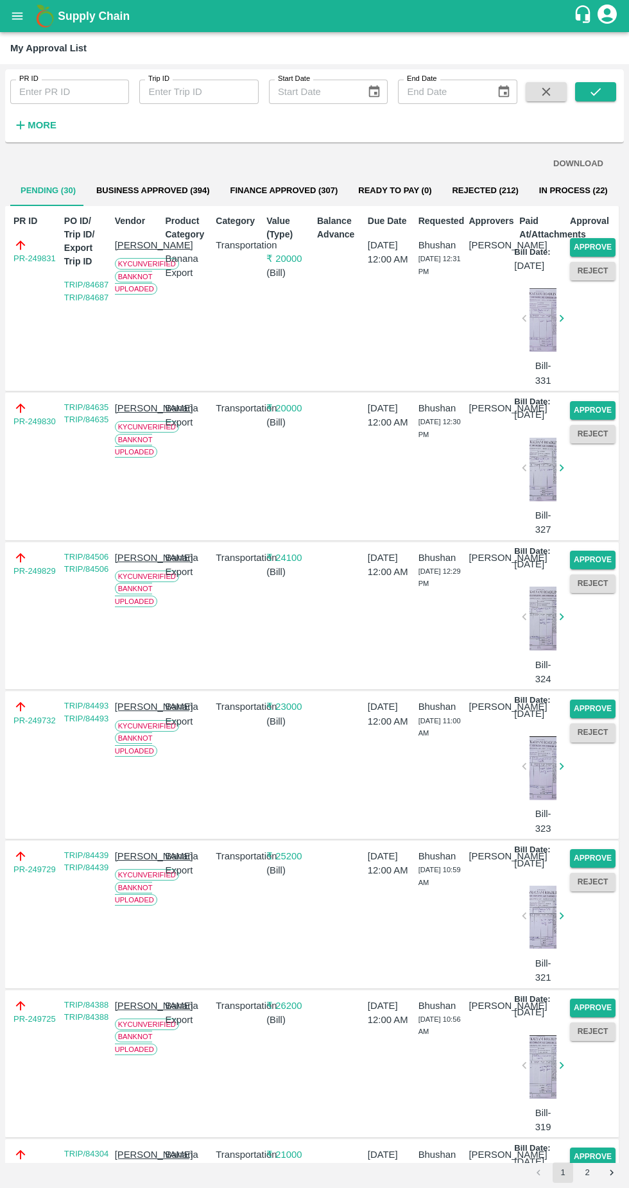
click at [596, 243] on button "Approve" at bounding box center [593, 247] width 46 height 19
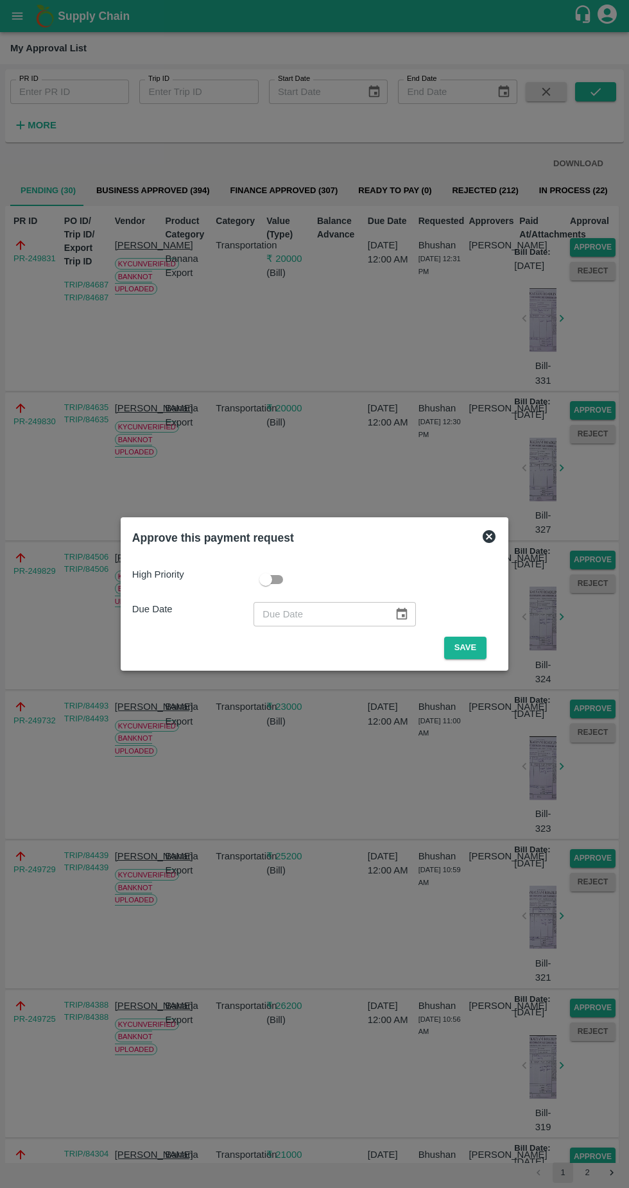
click at [459, 649] on button "Save" at bounding box center [465, 648] width 42 height 22
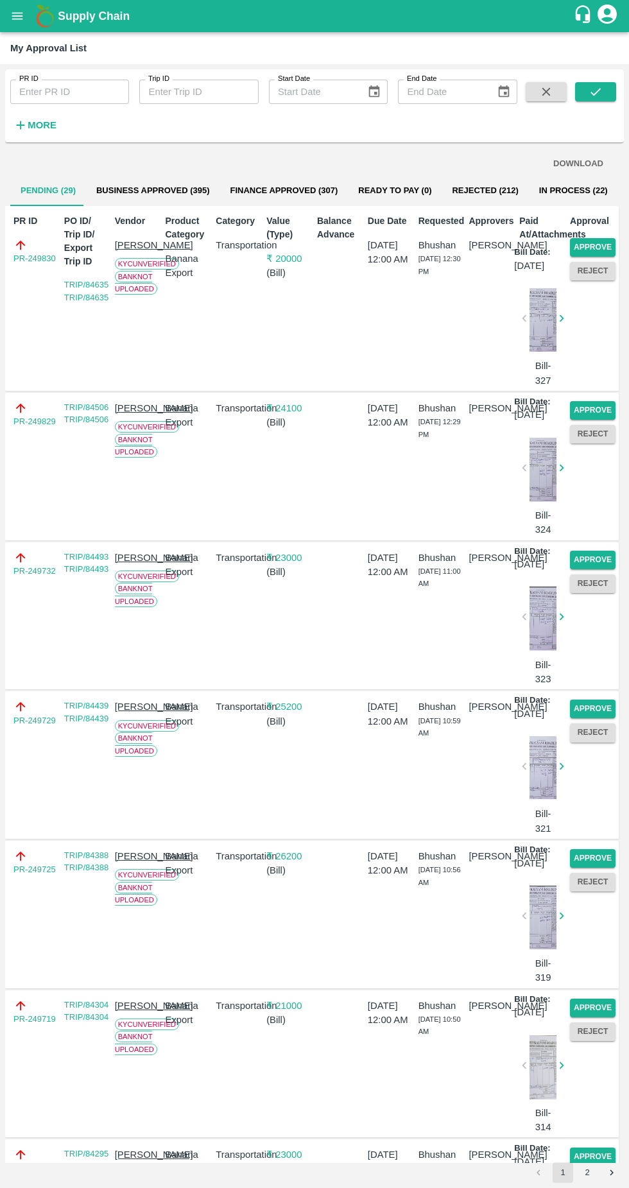
click at [602, 243] on button "Approve" at bounding box center [593, 247] width 46 height 19
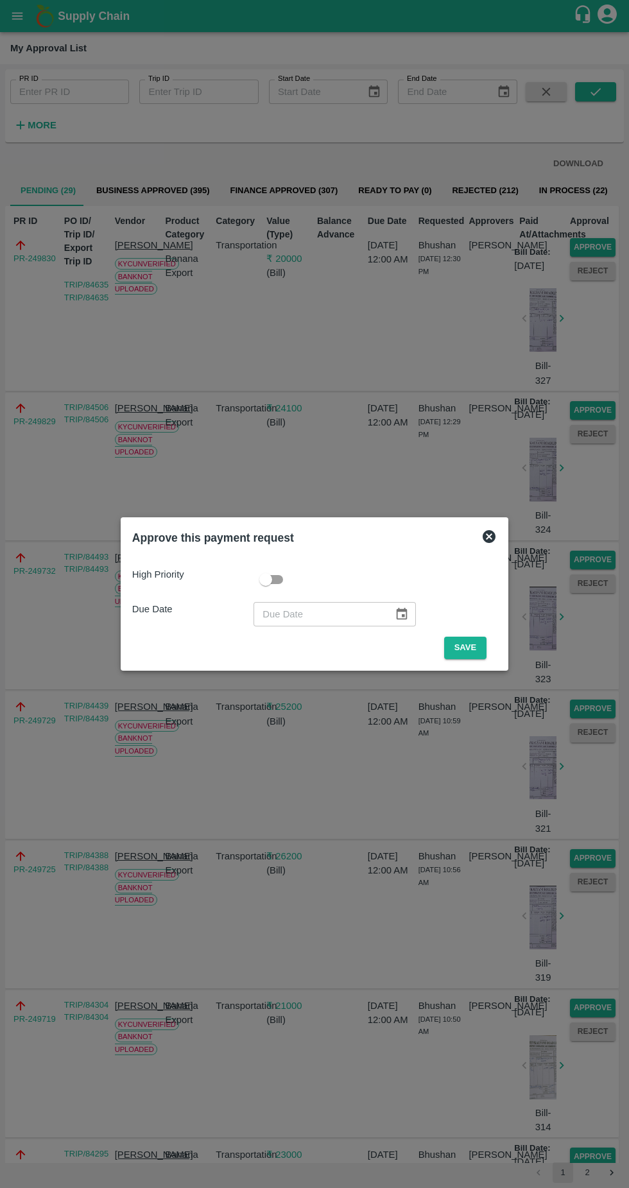
click at [462, 646] on button "Save" at bounding box center [465, 648] width 42 height 22
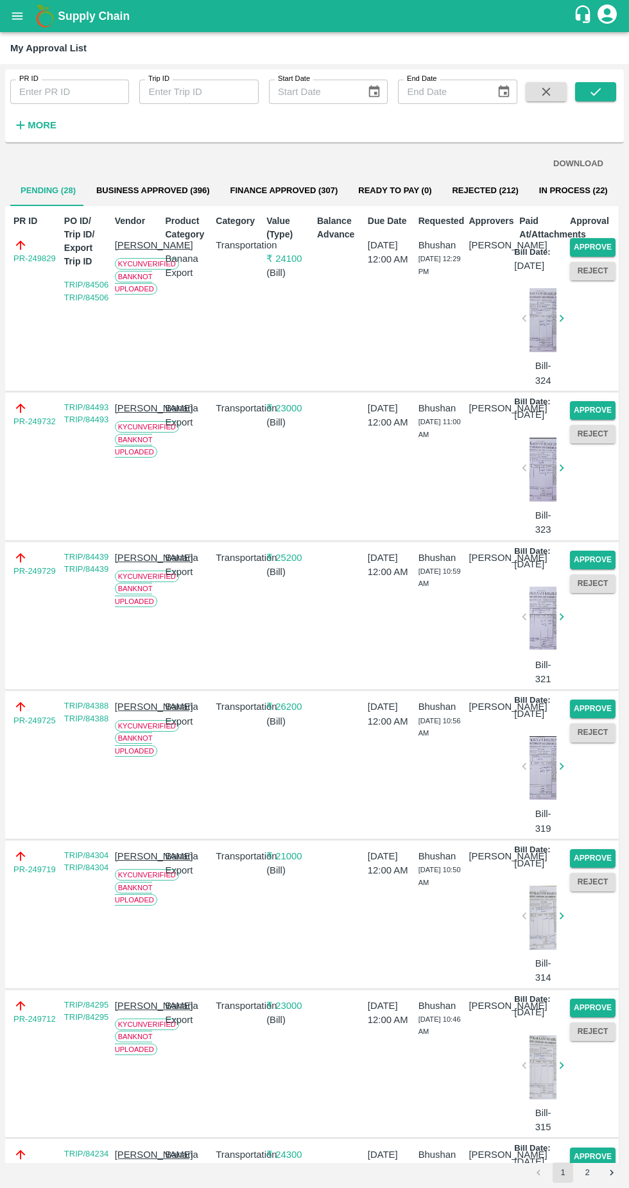
click at [602, 241] on button "Approve" at bounding box center [593, 247] width 46 height 19
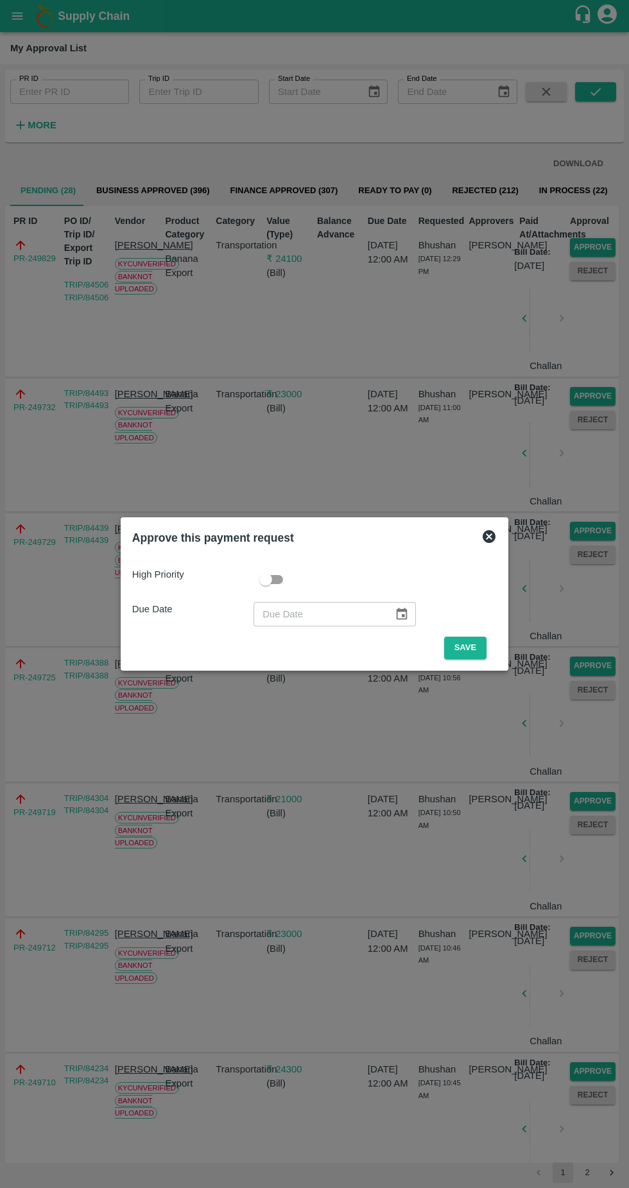
click at [467, 649] on button "Save" at bounding box center [465, 648] width 42 height 22
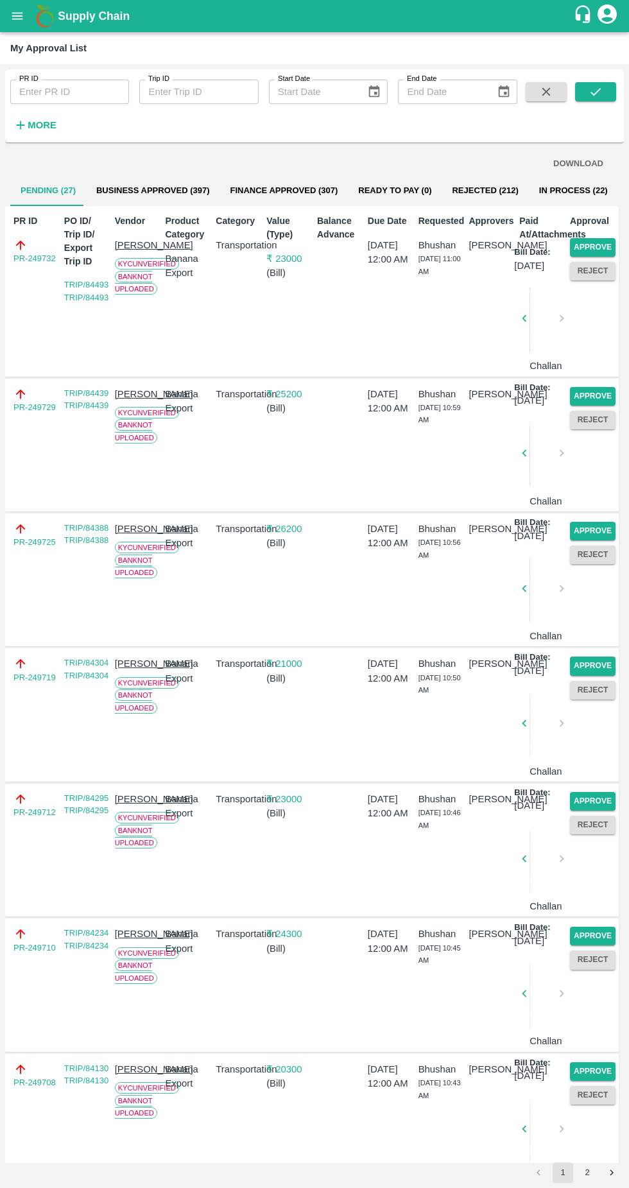
click at [585, 247] on button "Approve" at bounding box center [593, 247] width 46 height 19
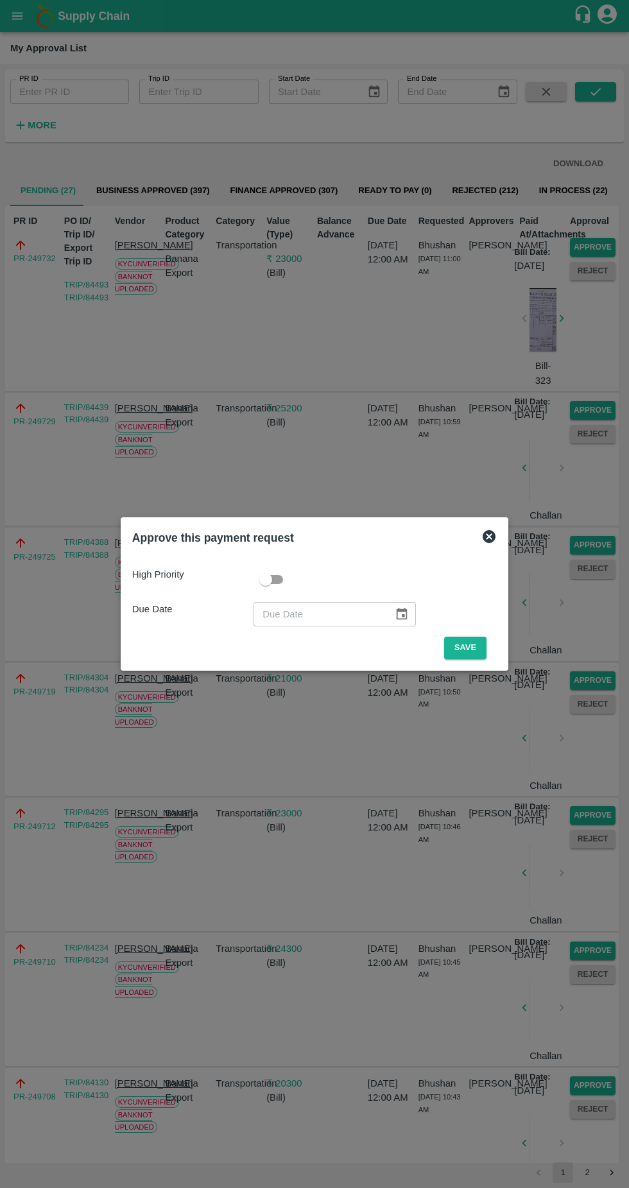
click at [464, 648] on button "Save" at bounding box center [465, 648] width 42 height 22
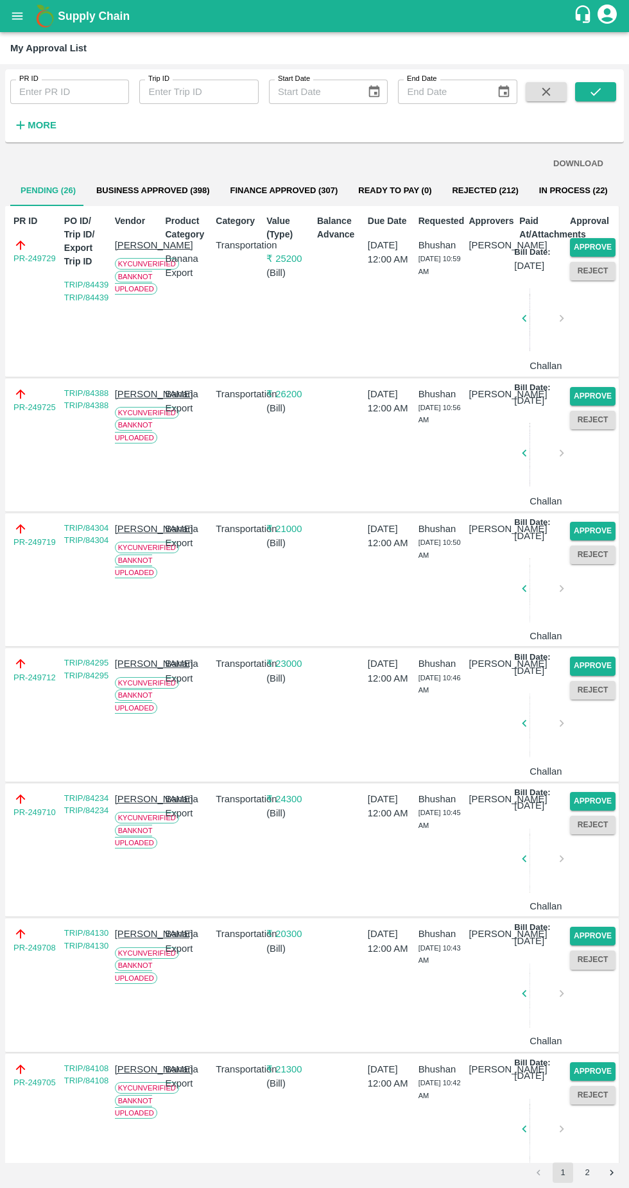
click at [594, 246] on button "Approve" at bounding box center [593, 247] width 46 height 19
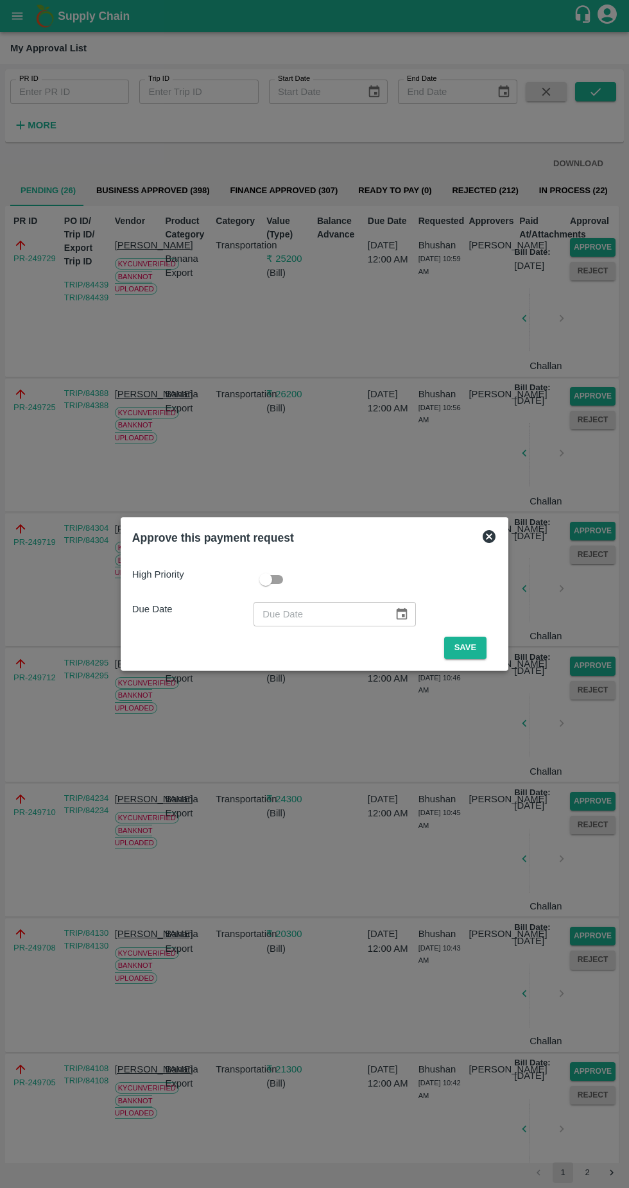
click at [474, 646] on button "Save" at bounding box center [465, 648] width 42 height 22
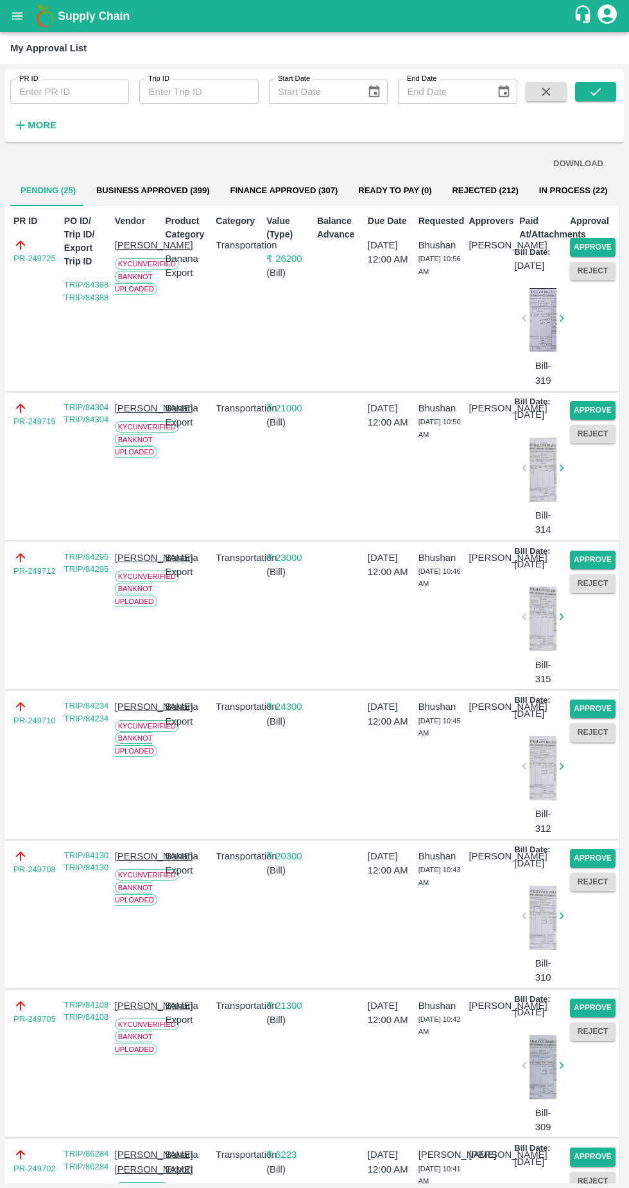
click at [601, 242] on button "Approve" at bounding box center [593, 247] width 46 height 19
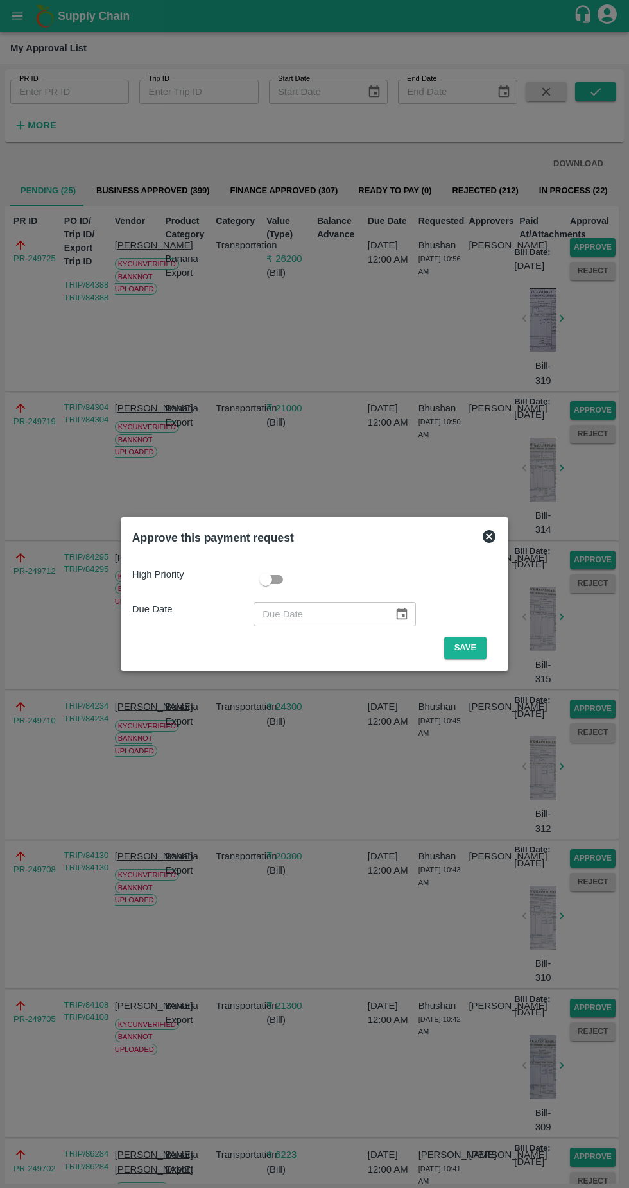
click at [470, 648] on button "Save" at bounding box center [465, 648] width 42 height 22
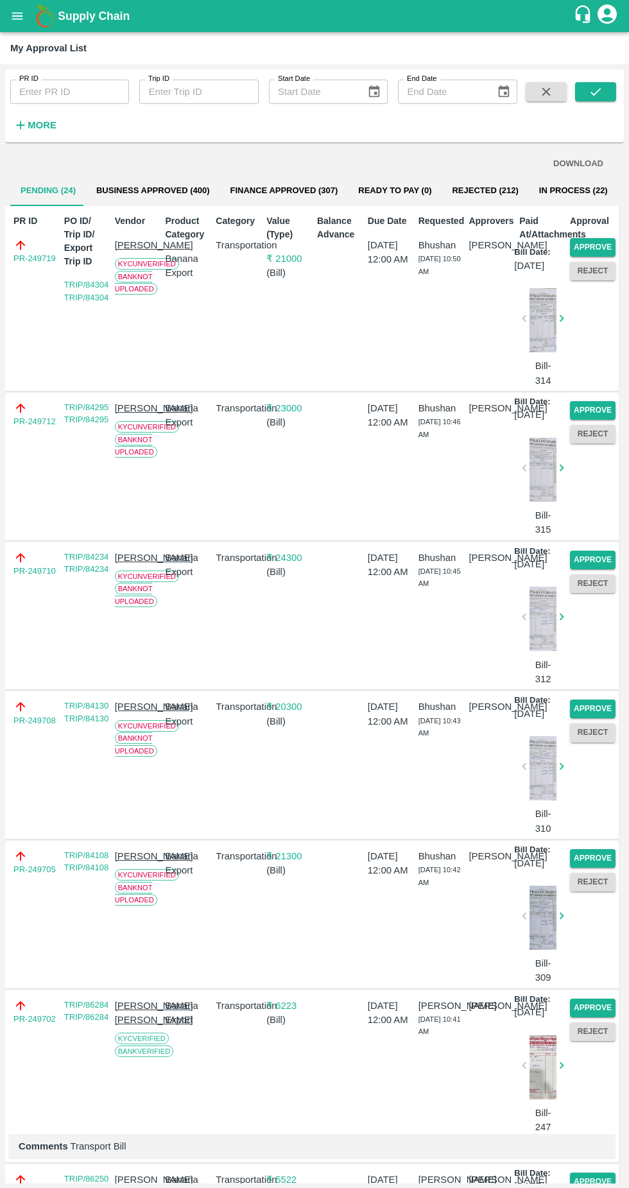
click at [587, 243] on button "Approve" at bounding box center [593, 247] width 46 height 19
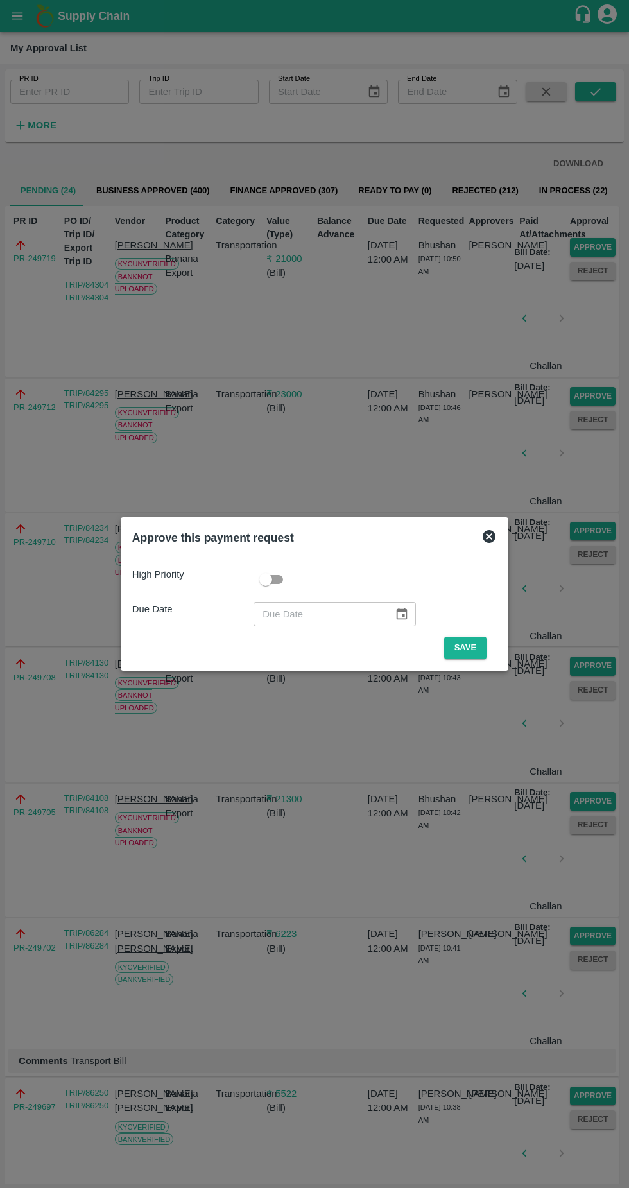
click at [469, 652] on button "Save" at bounding box center [465, 648] width 42 height 22
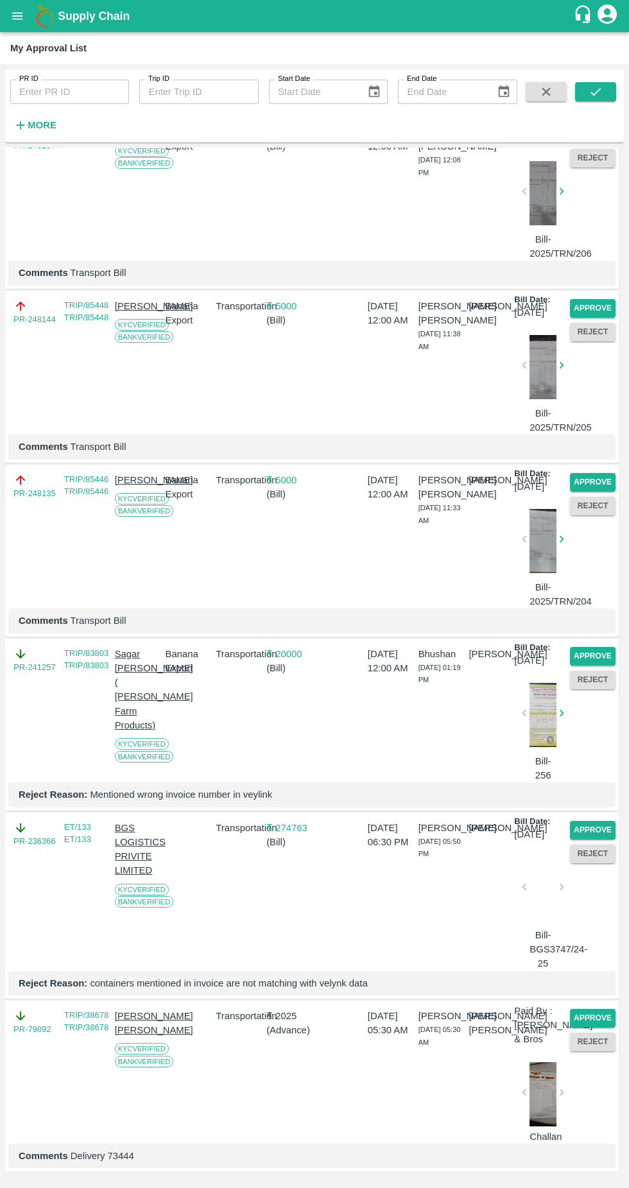
scroll to position [2872, 0]
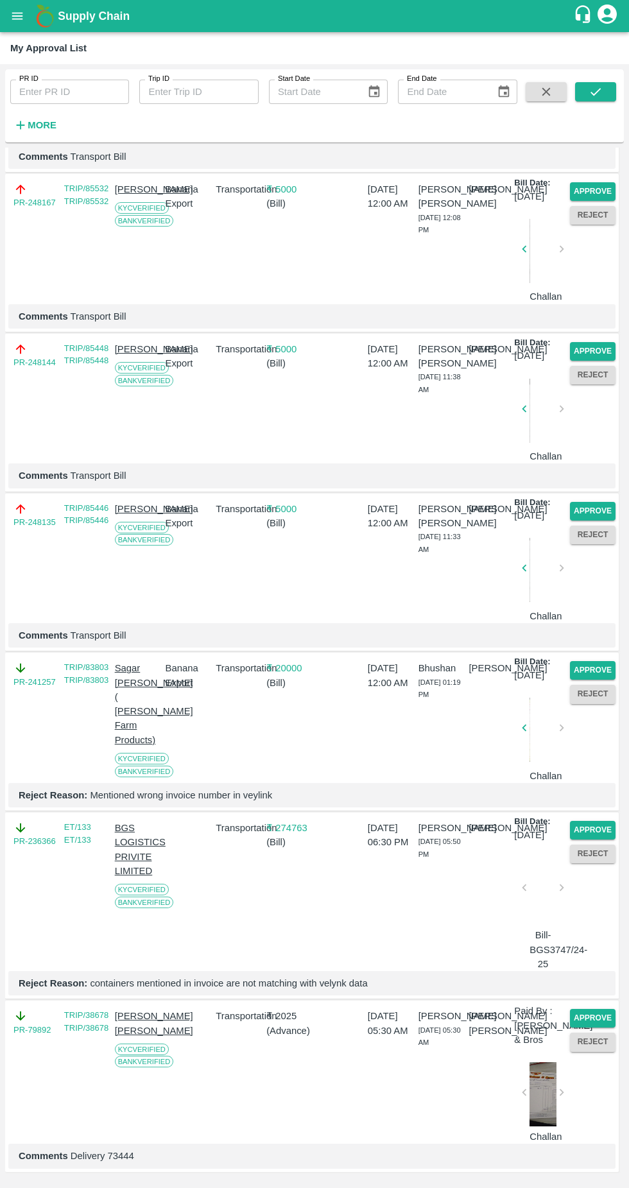
click at [591, 821] on button "Approve" at bounding box center [593, 830] width 46 height 19
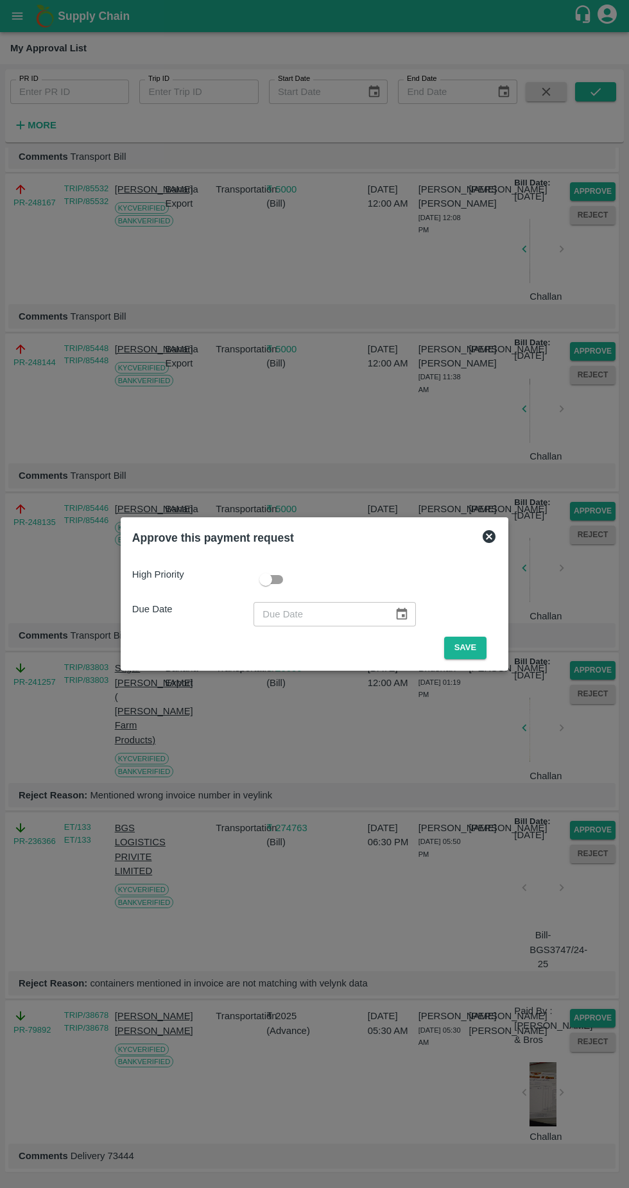
click at [469, 648] on button "Save" at bounding box center [465, 648] width 42 height 22
